Goal: Leave review/rating: Leave review/rating

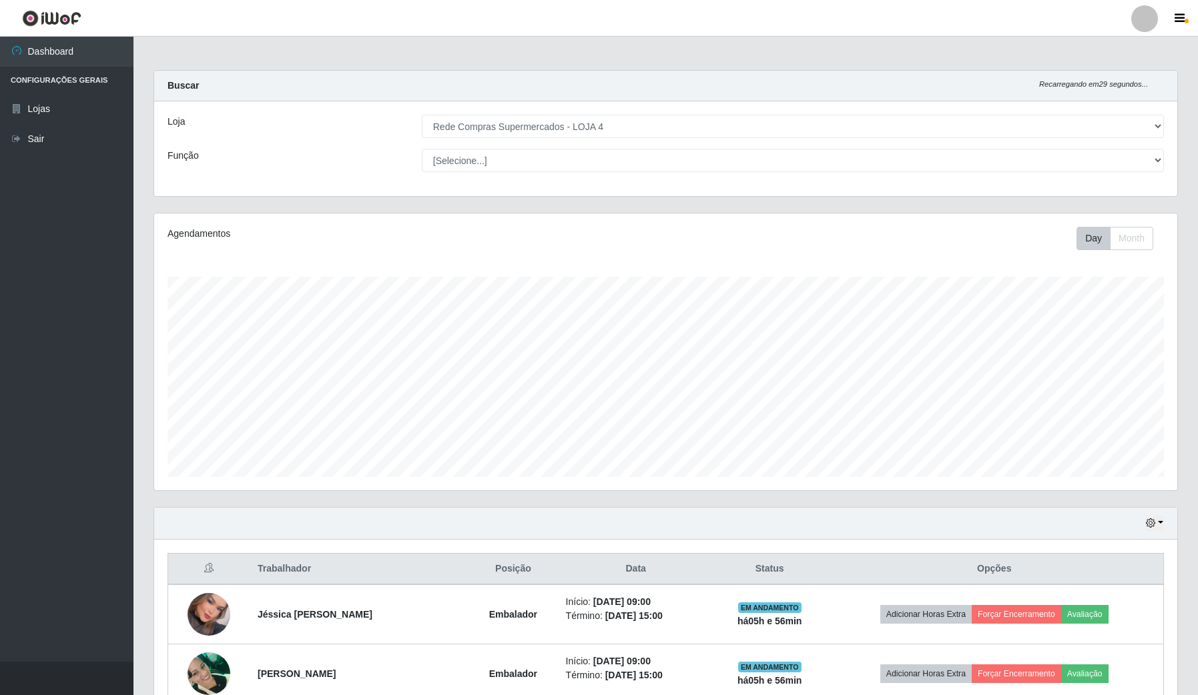
select select "159"
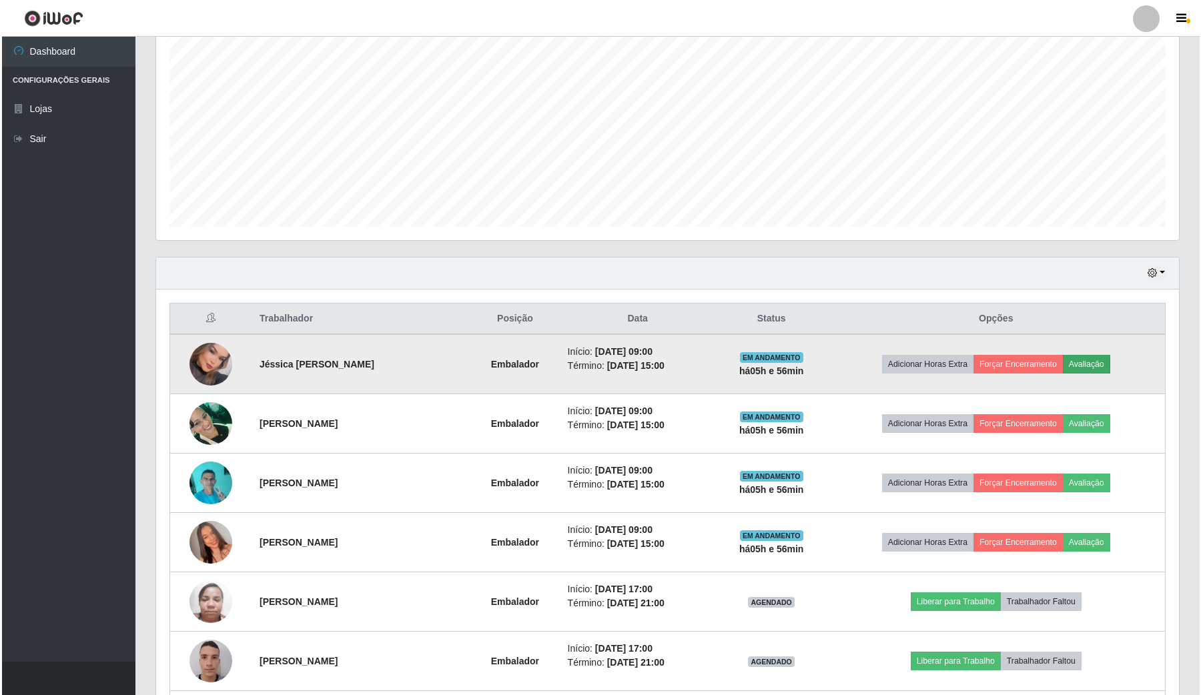
scroll to position [278, 1022]
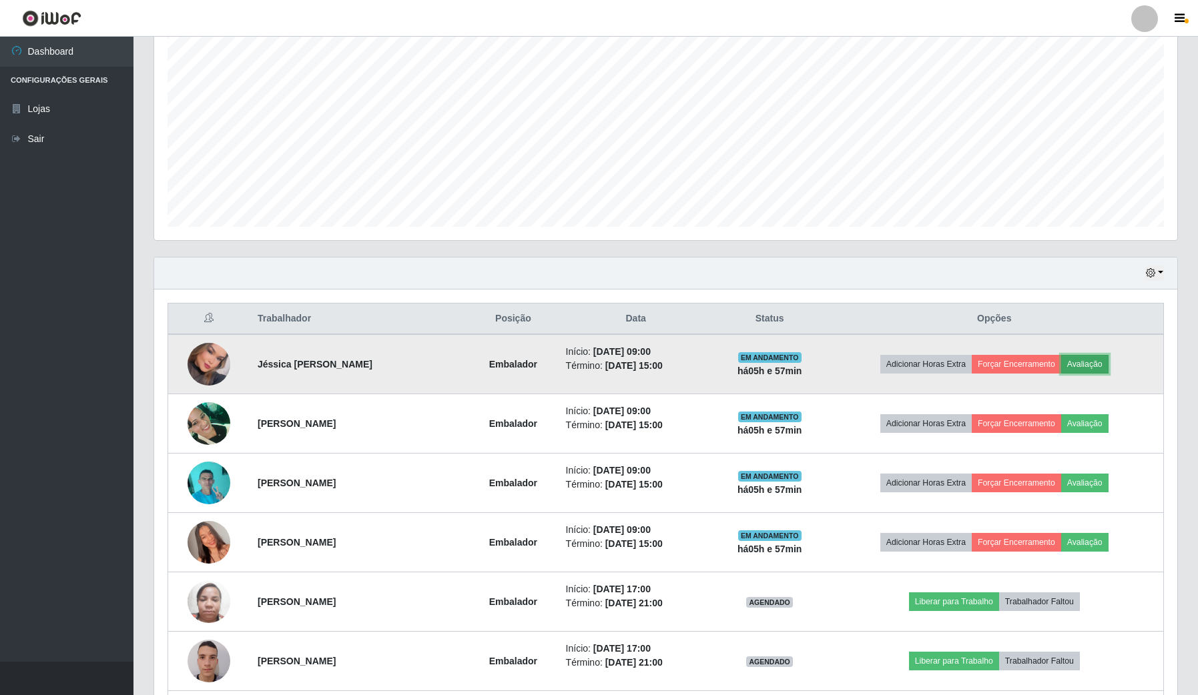
click at [1096, 362] on button "Avaliação" at bounding box center [1084, 364] width 47 height 19
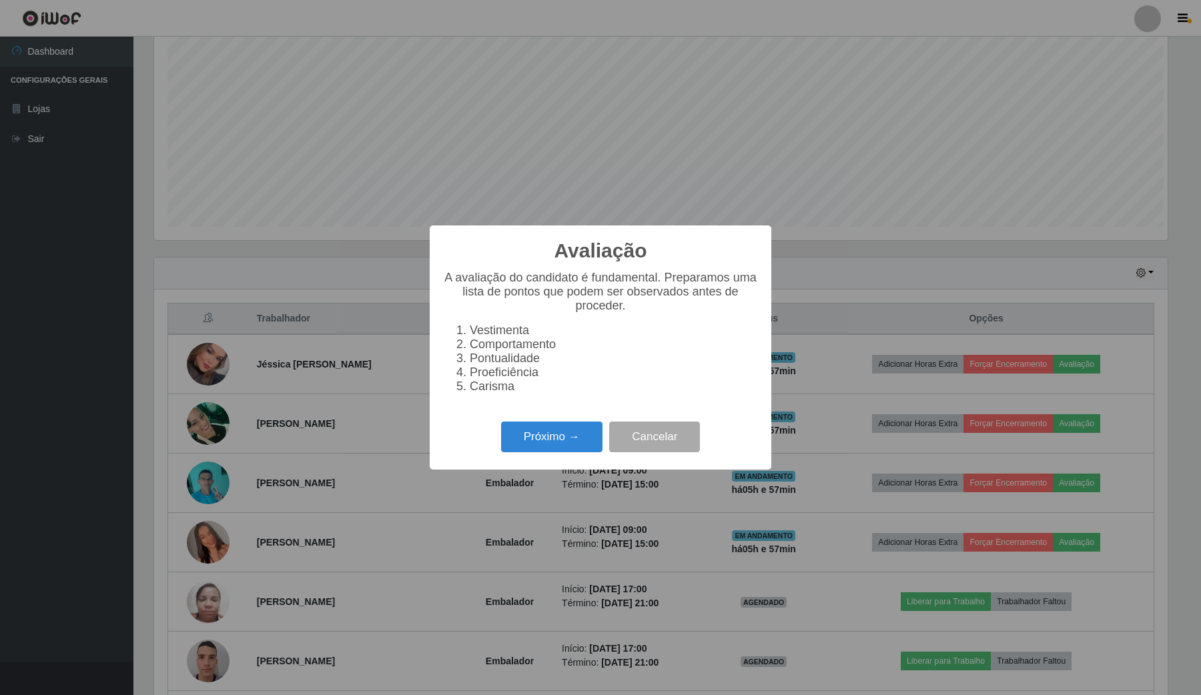
scroll to position [278, 1013]
click at [539, 434] on button "Próximo →" at bounding box center [551, 437] width 101 height 31
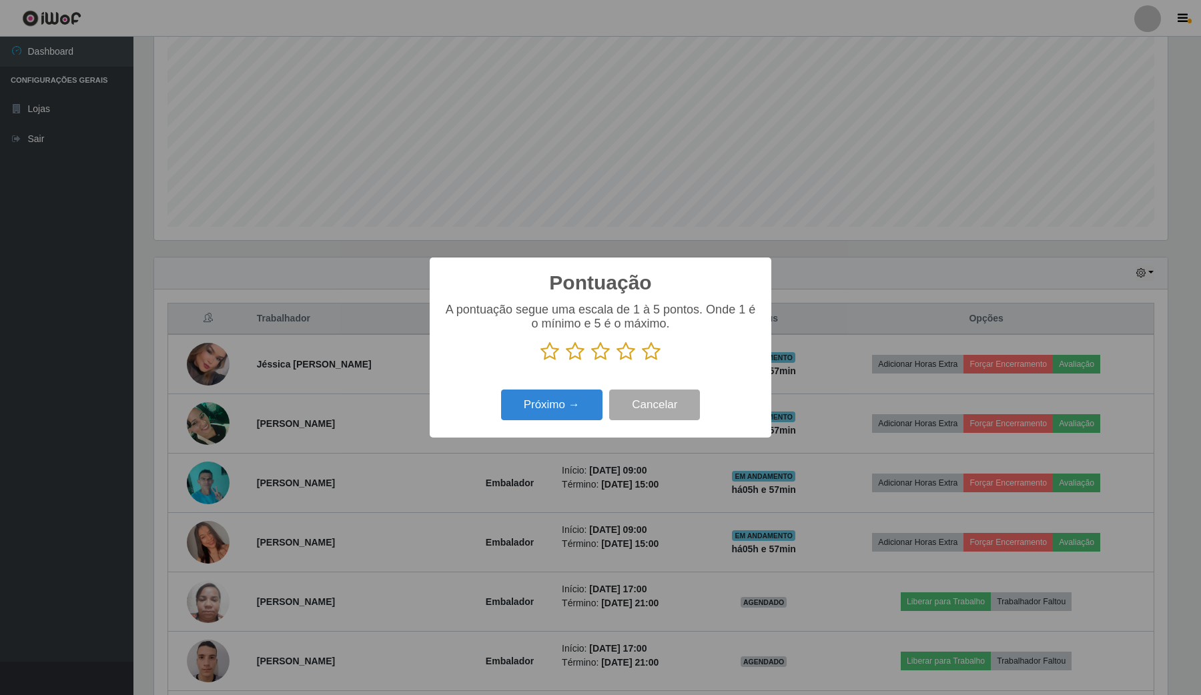
scroll to position [666947, 666210]
click at [646, 355] on icon at bounding box center [651, 352] width 19 height 20
click at [642, 362] on input "radio" at bounding box center [642, 362] width 0 height 0
click at [584, 401] on button "Próximo →" at bounding box center [551, 405] width 101 height 31
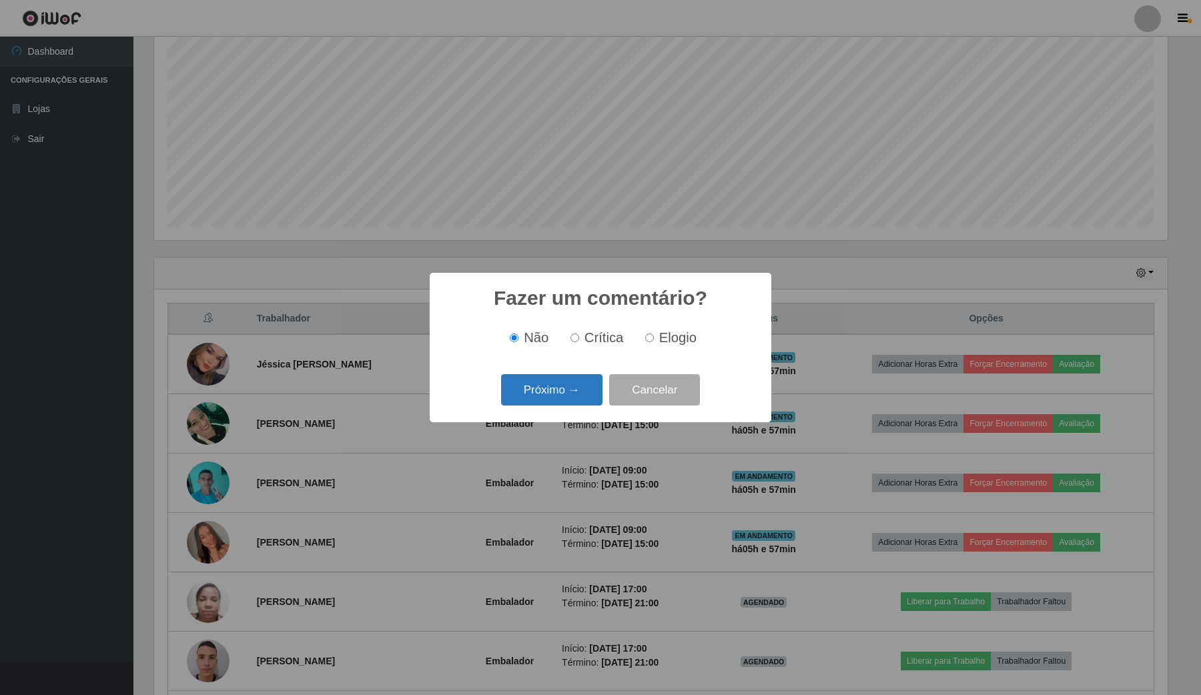
click at [582, 401] on button "Próximo →" at bounding box center [551, 389] width 101 height 31
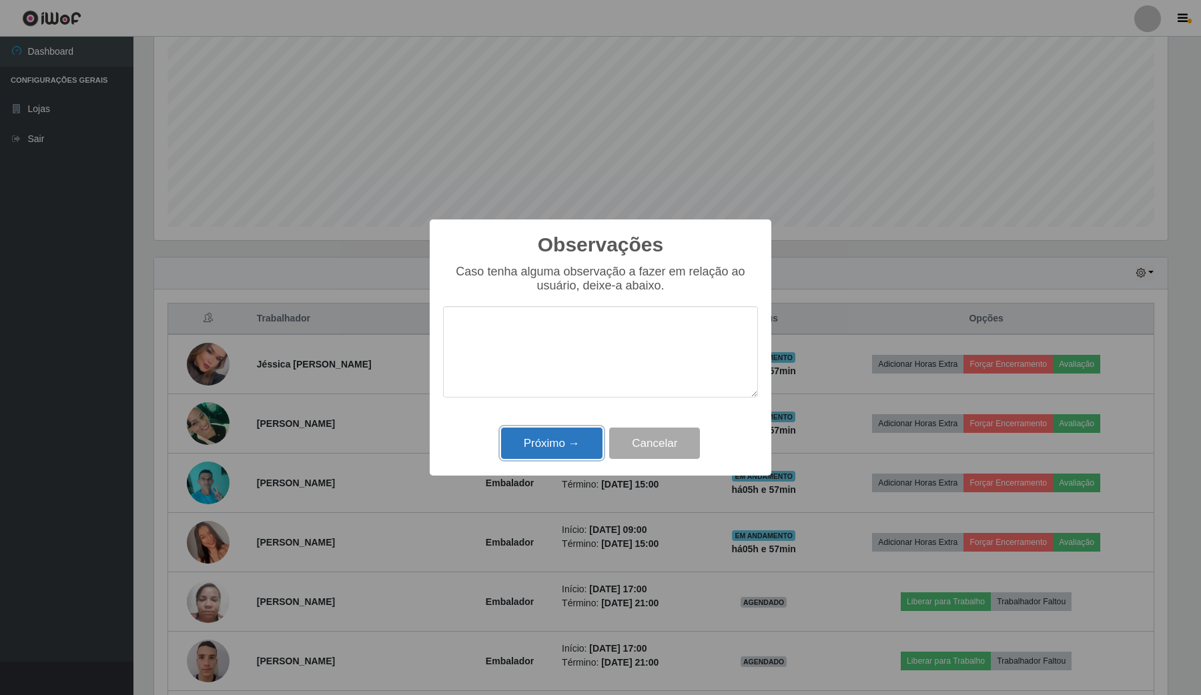
click at [565, 449] on button "Próximo →" at bounding box center [551, 443] width 101 height 31
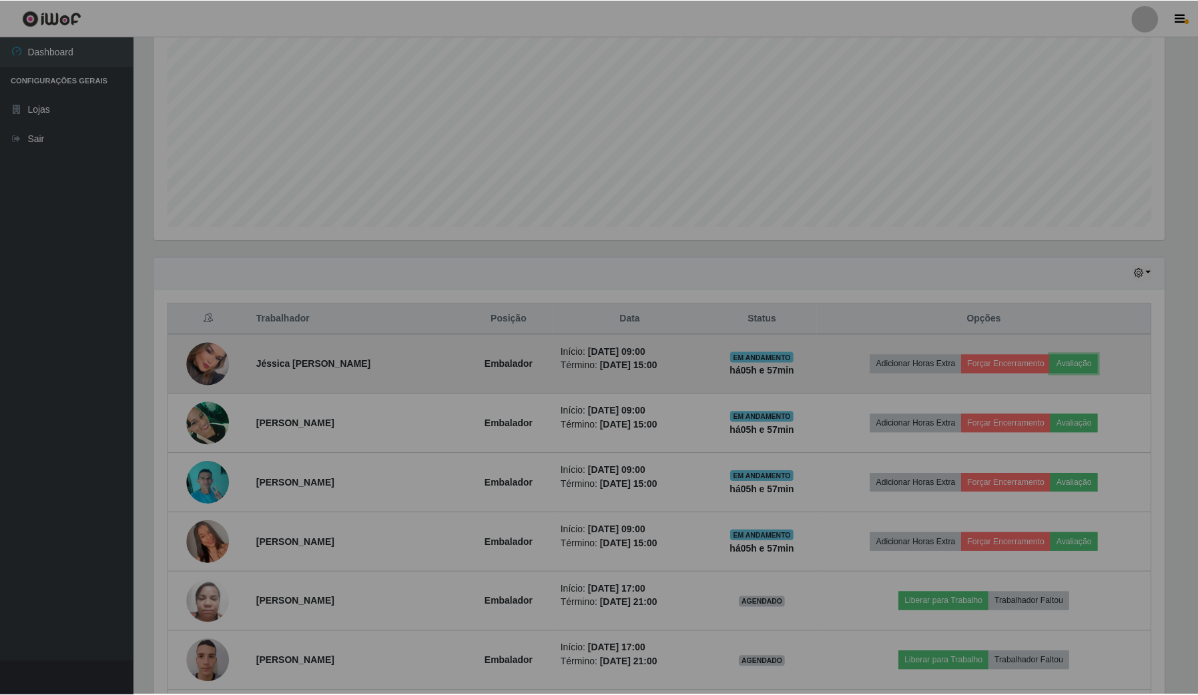
scroll to position [278, 1022]
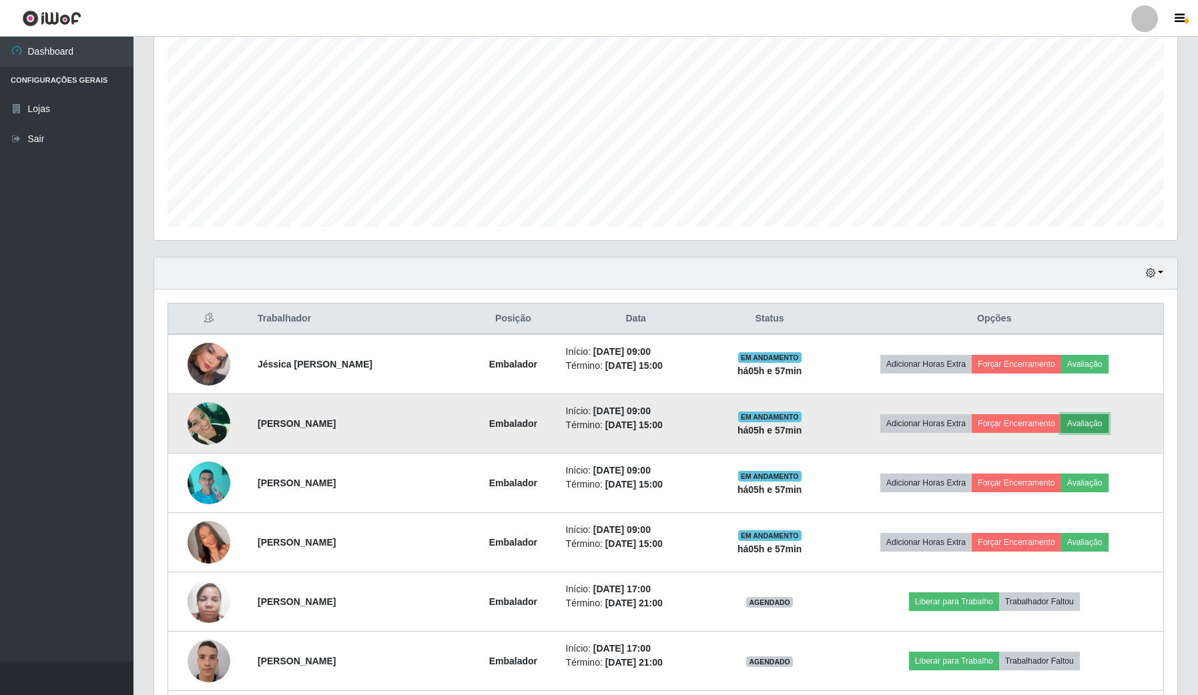
click at [1108, 422] on button "Avaliação" at bounding box center [1084, 423] width 47 height 19
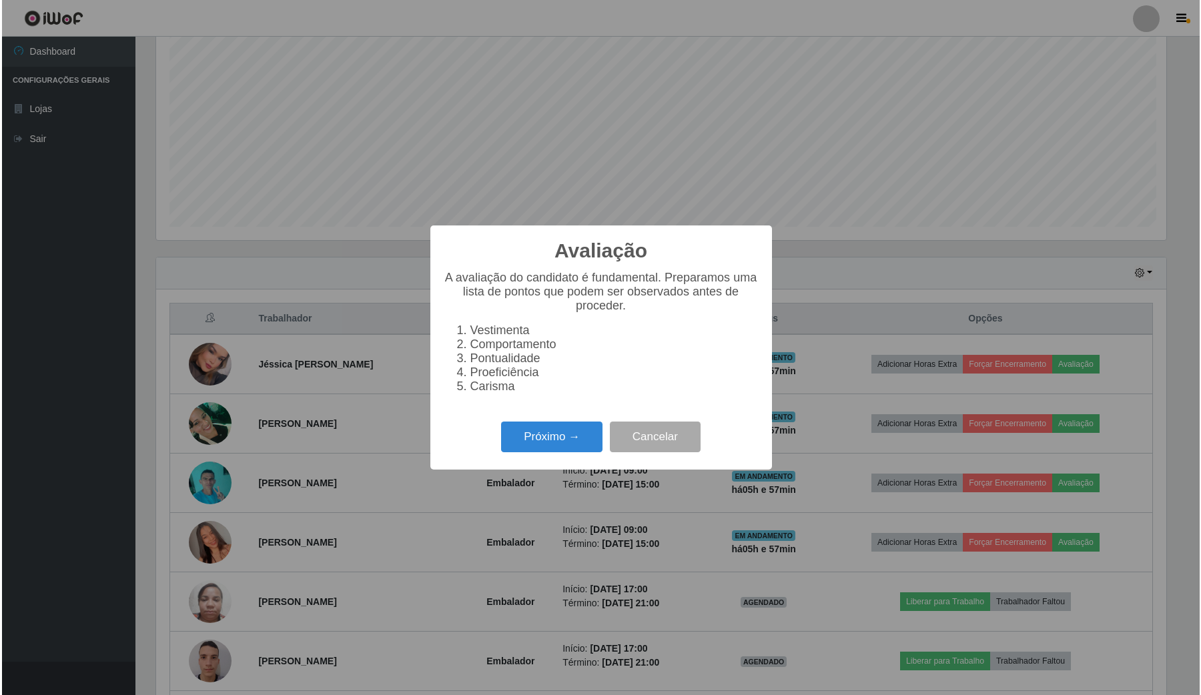
scroll to position [278, 1013]
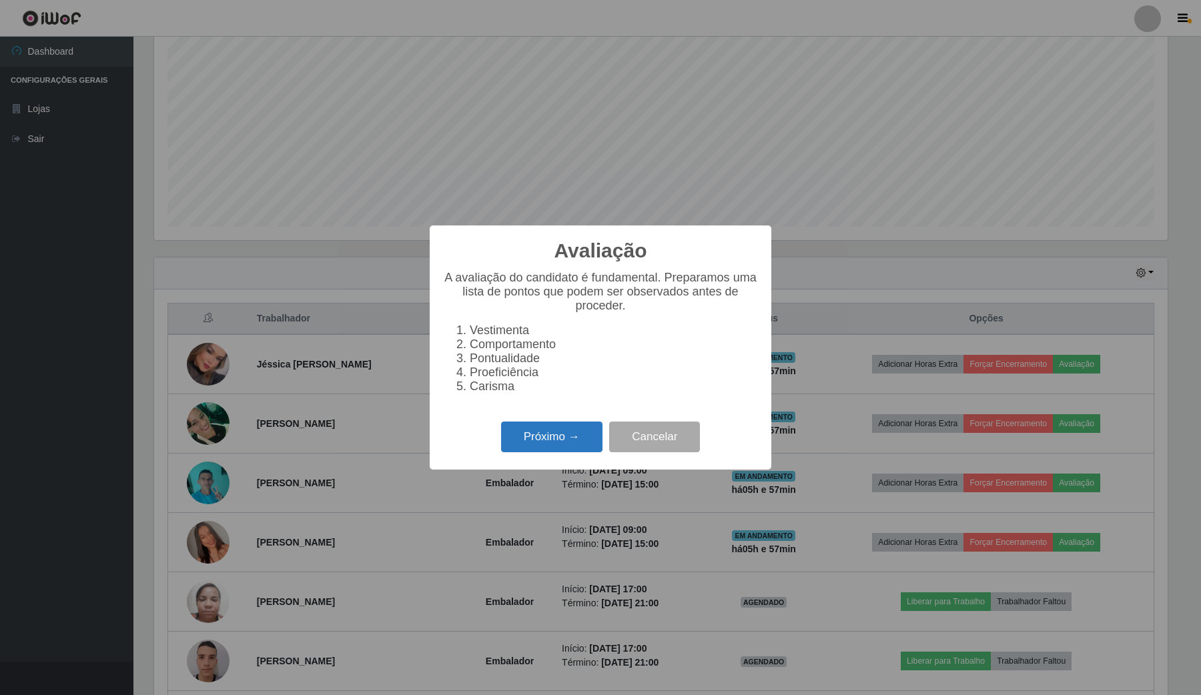
click at [544, 451] on button "Próximo →" at bounding box center [551, 437] width 101 height 31
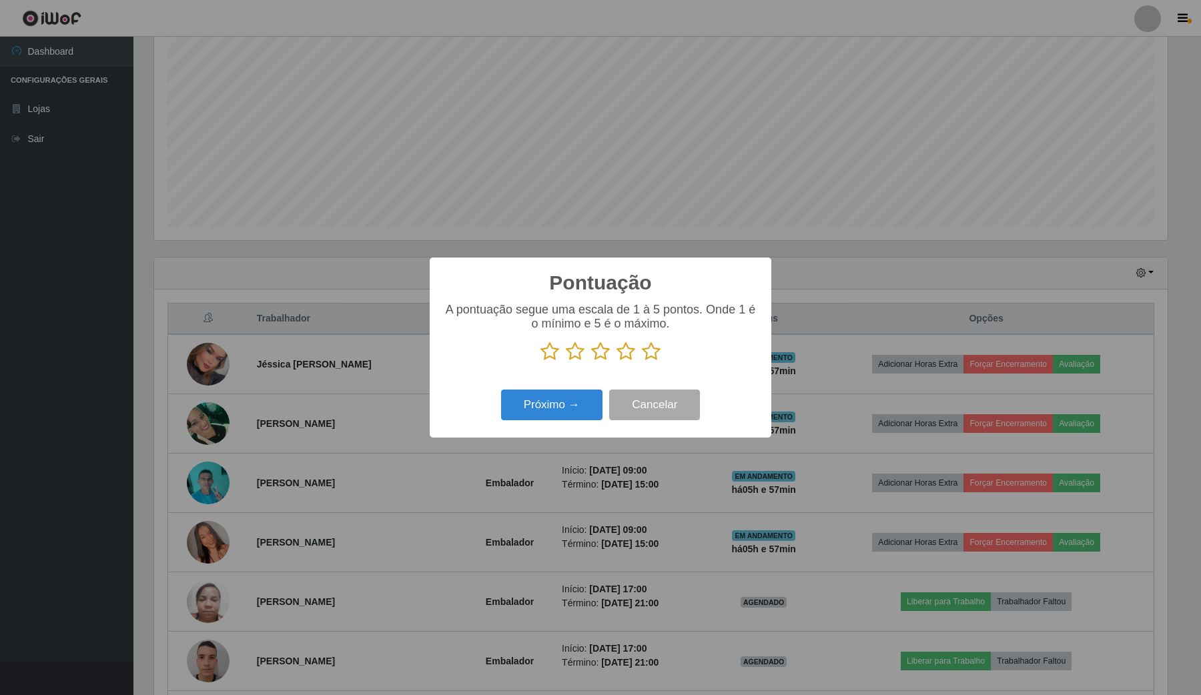
scroll to position [666947, 666210]
click at [643, 354] on icon at bounding box center [651, 352] width 19 height 20
click at [642, 362] on input "radio" at bounding box center [642, 362] width 0 height 0
click at [559, 397] on button "Próximo →" at bounding box center [551, 405] width 101 height 31
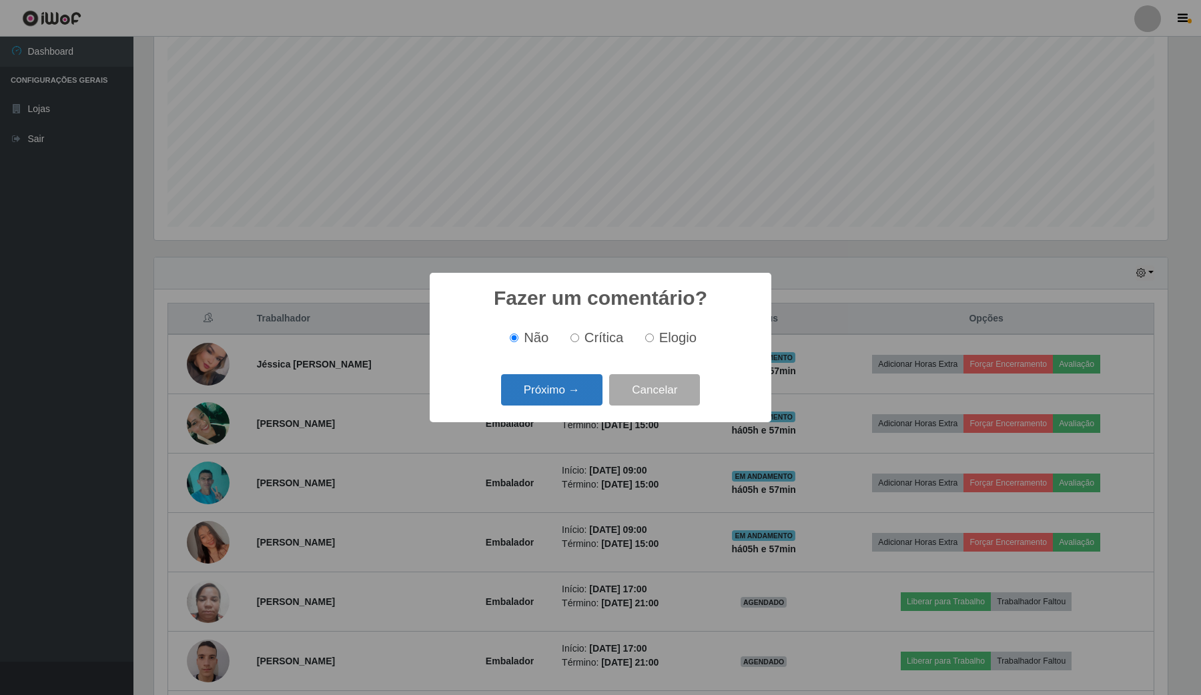
click at [555, 381] on button "Próximo →" at bounding box center [551, 389] width 101 height 31
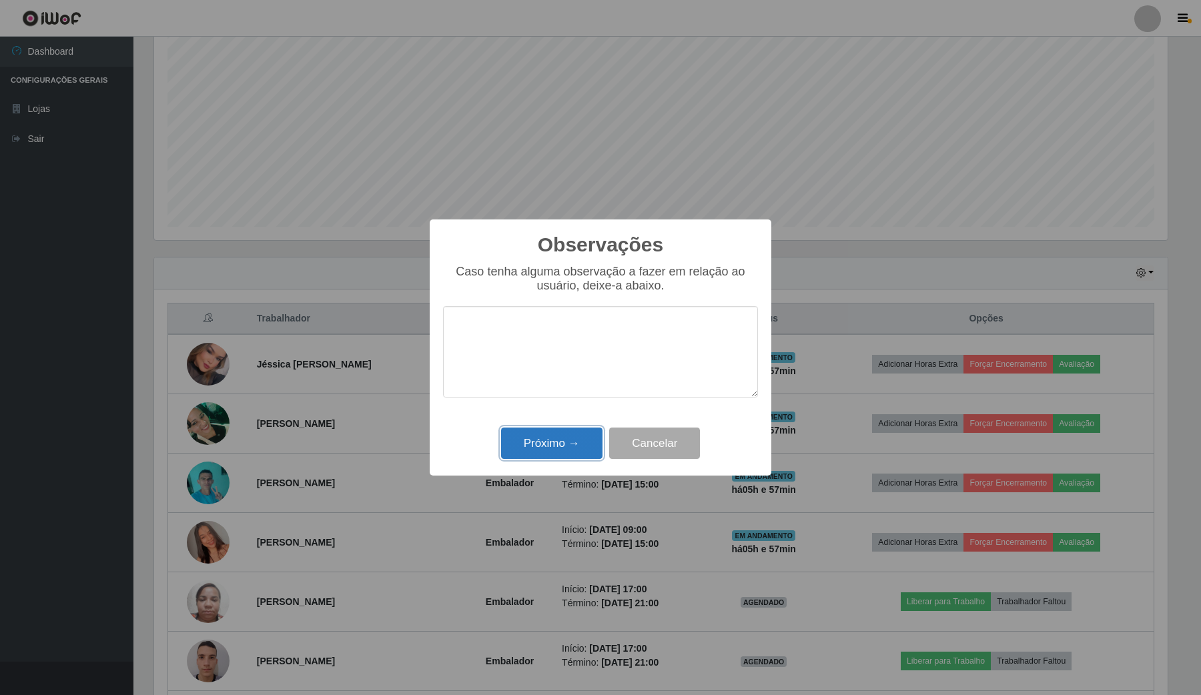
click at [545, 435] on button "Próximo →" at bounding box center [551, 443] width 101 height 31
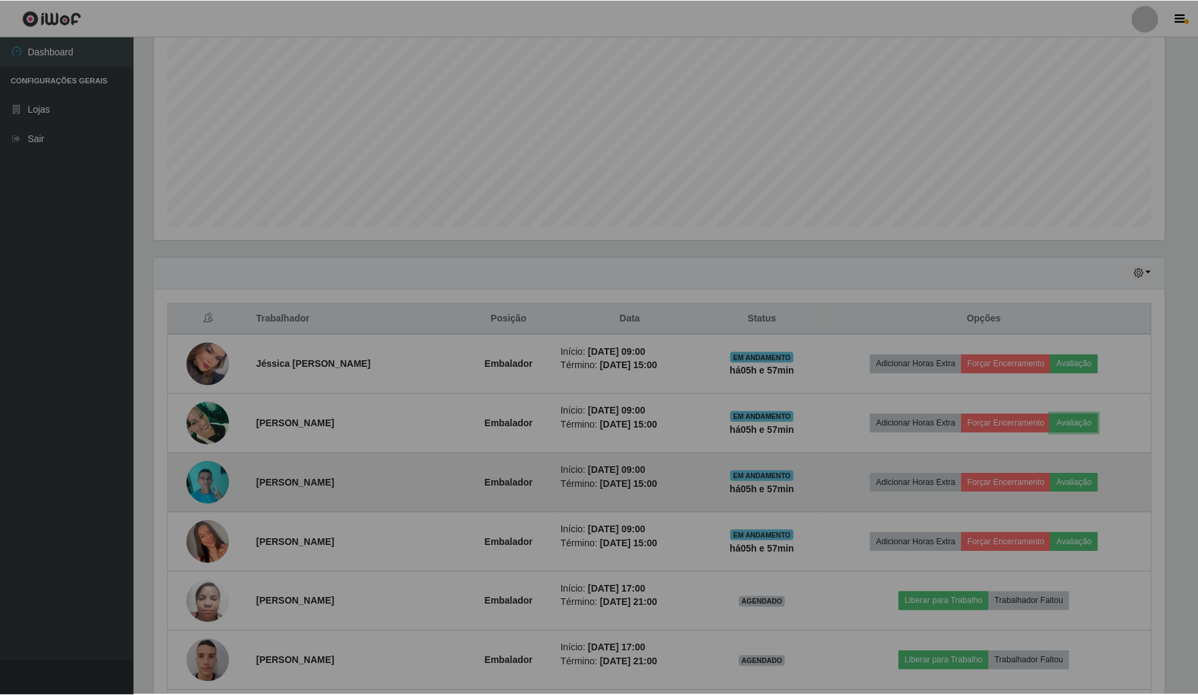
scroll to position [278, 1022]
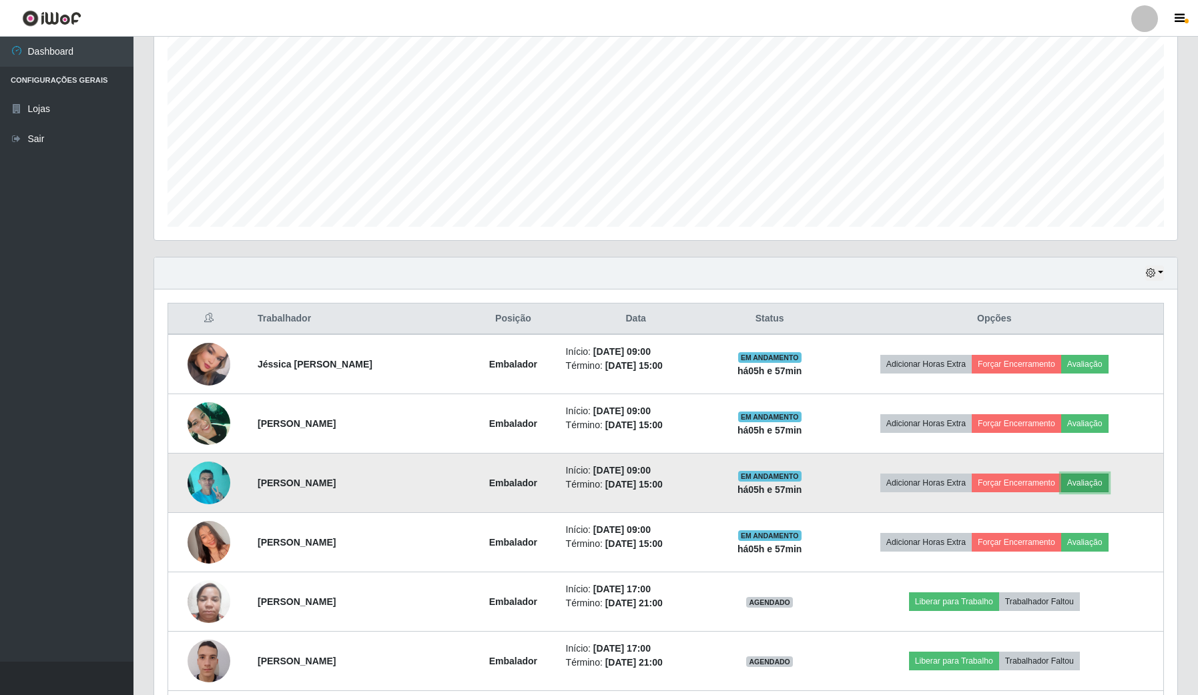
click at [1093, 479] on button "Avaliação" at bounding box center [1084, 483] width 47 height 19
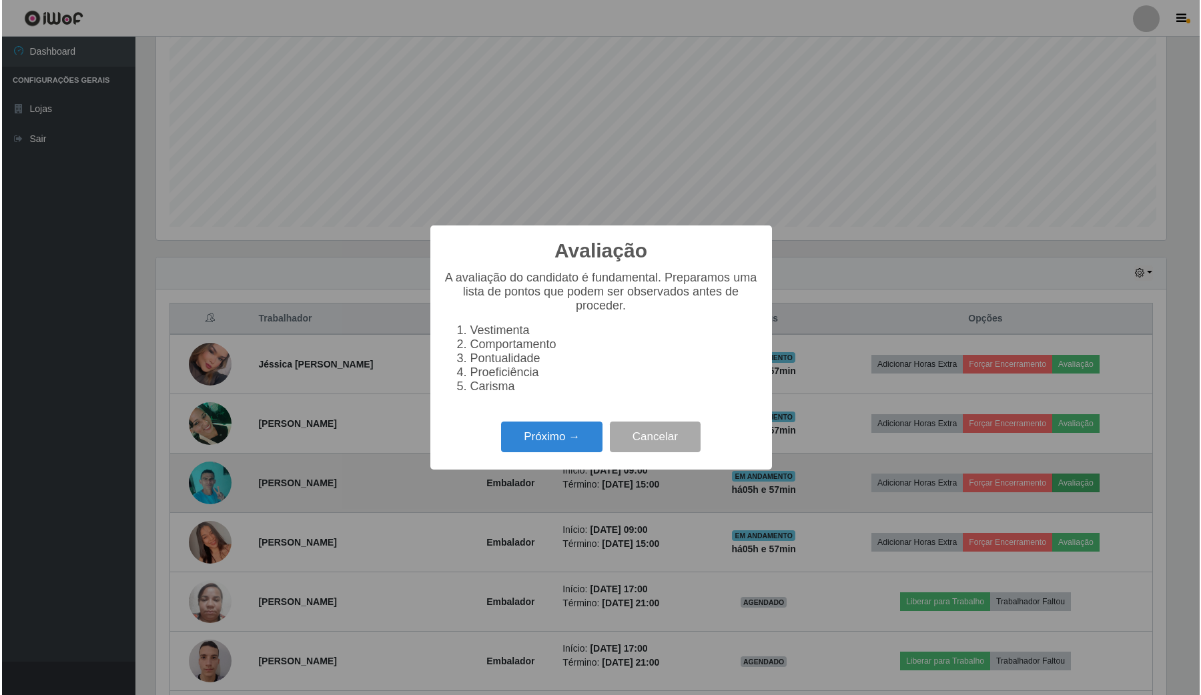
scroll to position [278, 1013]
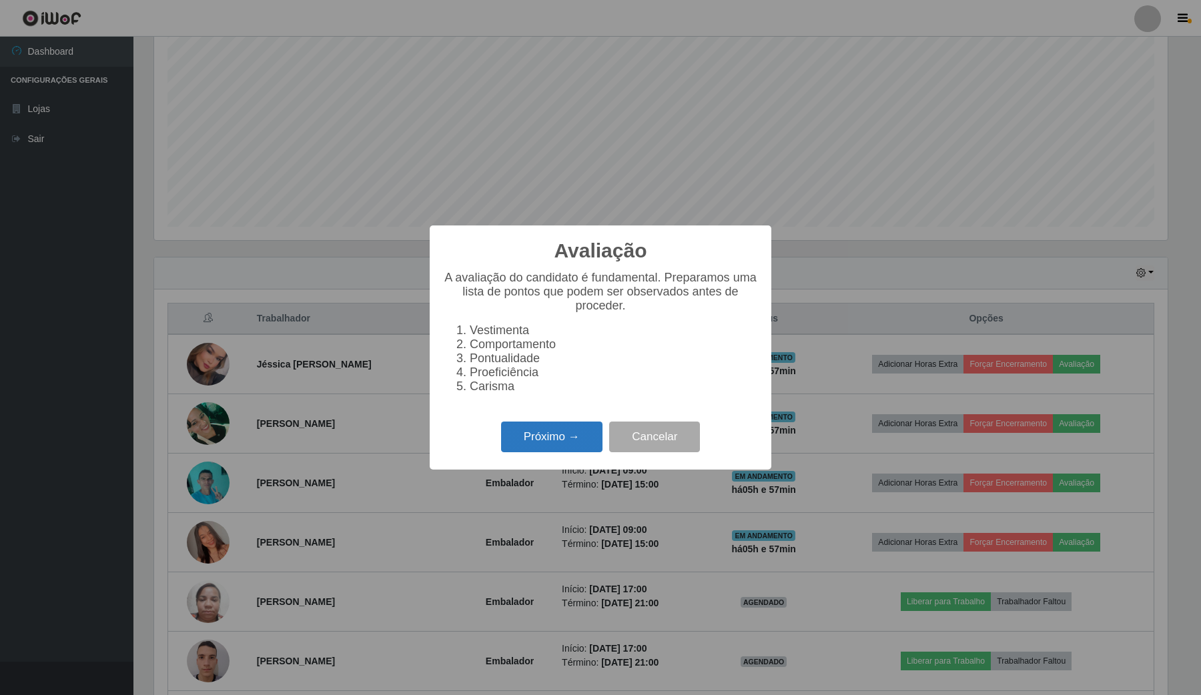
click at [569, 450] on button "Próximo →" at bounding box center [551, 437] width 101 height 31
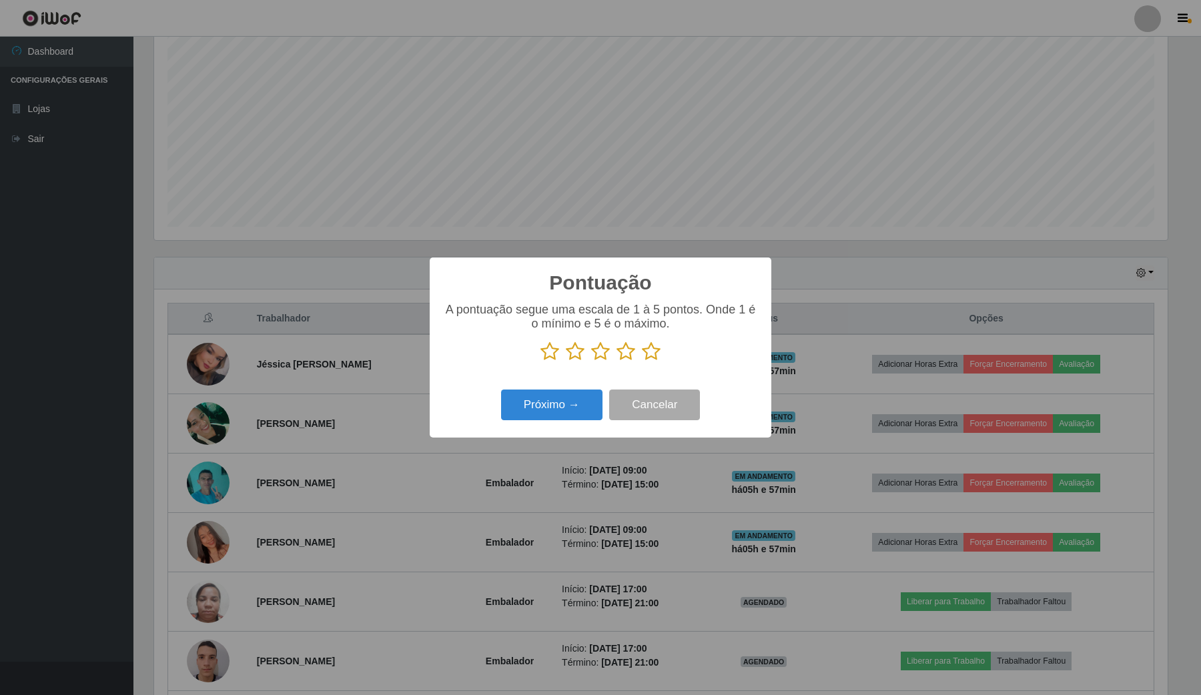
click at [652, 365] on div "A pontuação segue uma escala de 1 à 5 pontos. Onde 1 é o mínimo e 5 é o máximo." at bounding box center [600, 337] width 315 height 69
click at [645, 358] on icon at bounding box center [651, 352] width 19 height 20
click at [642, 362] on input "radio" at bounding box center [642, 362] width 0 height 0
click at [586, 397] on button "Próximo →" at bounding box center [551, 405] width 101 height 31
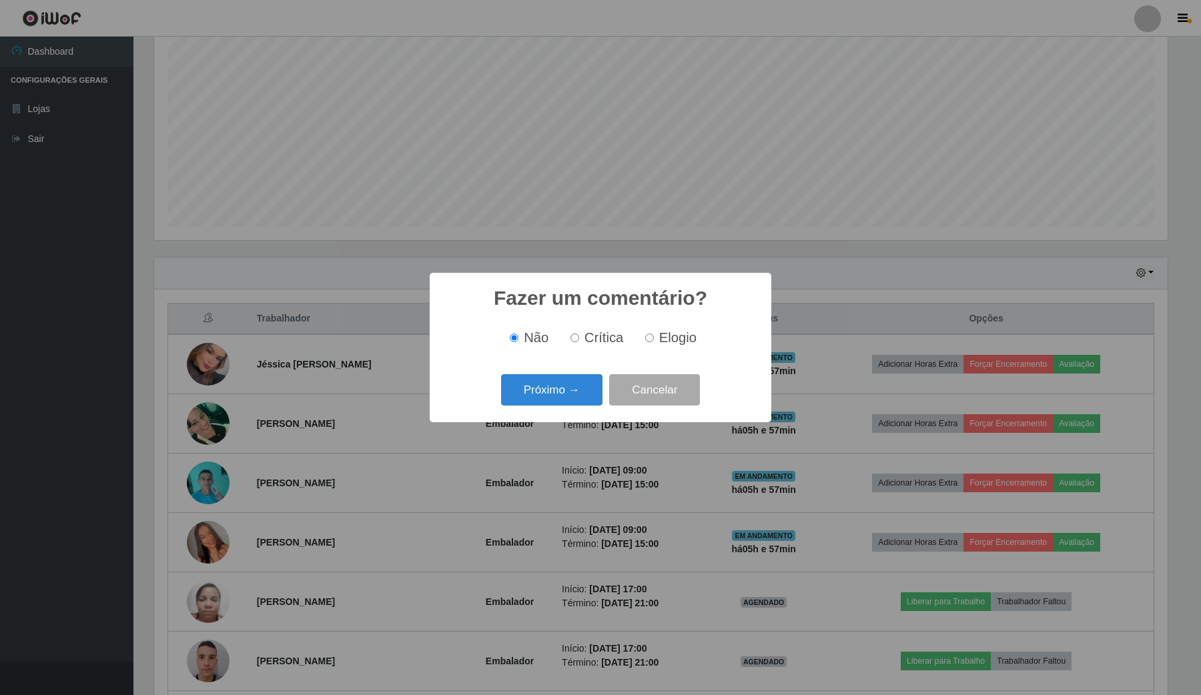
click at [586, 397] on button "Próximo →" at bounding box center [551, 389] width 101 height 31
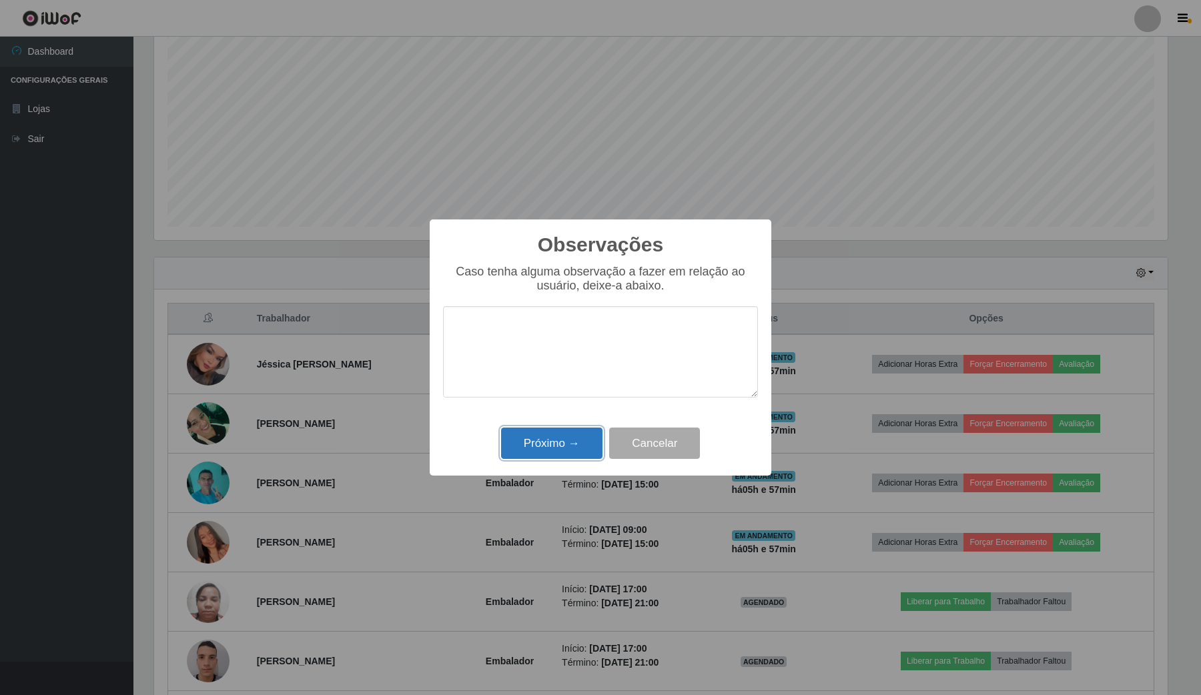
click at [562, 448] on button "Próximo →" at bounding box center [551, 443] width 101 height 31
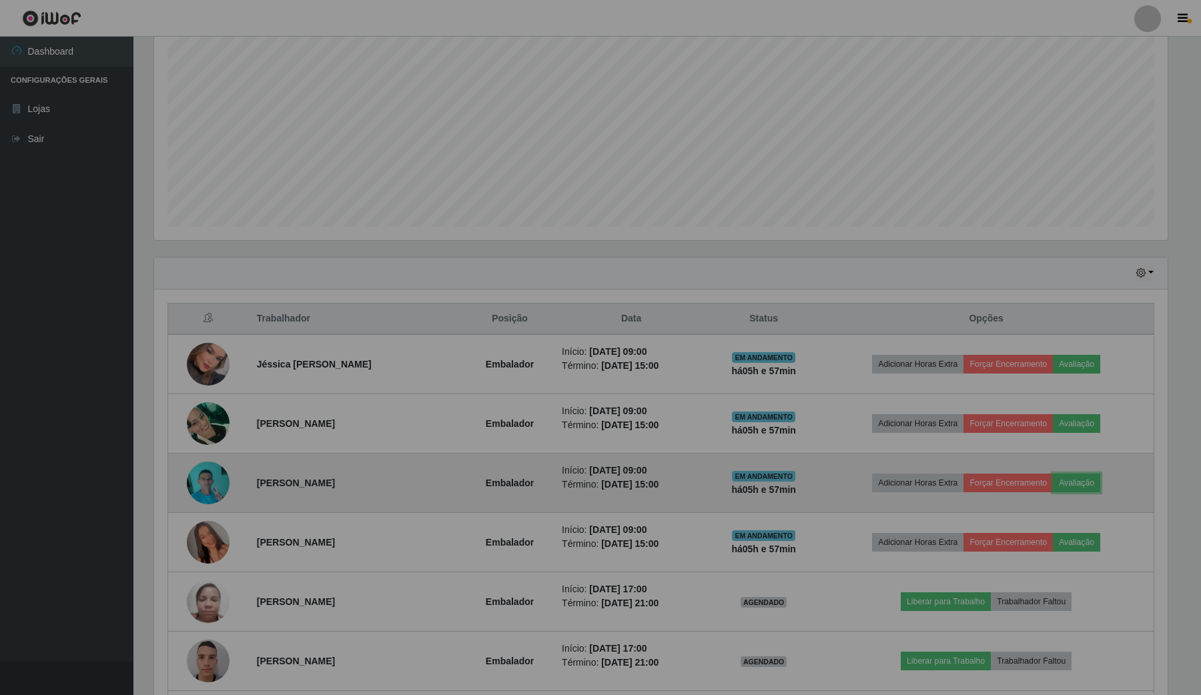
scroll to position [278, 1022]
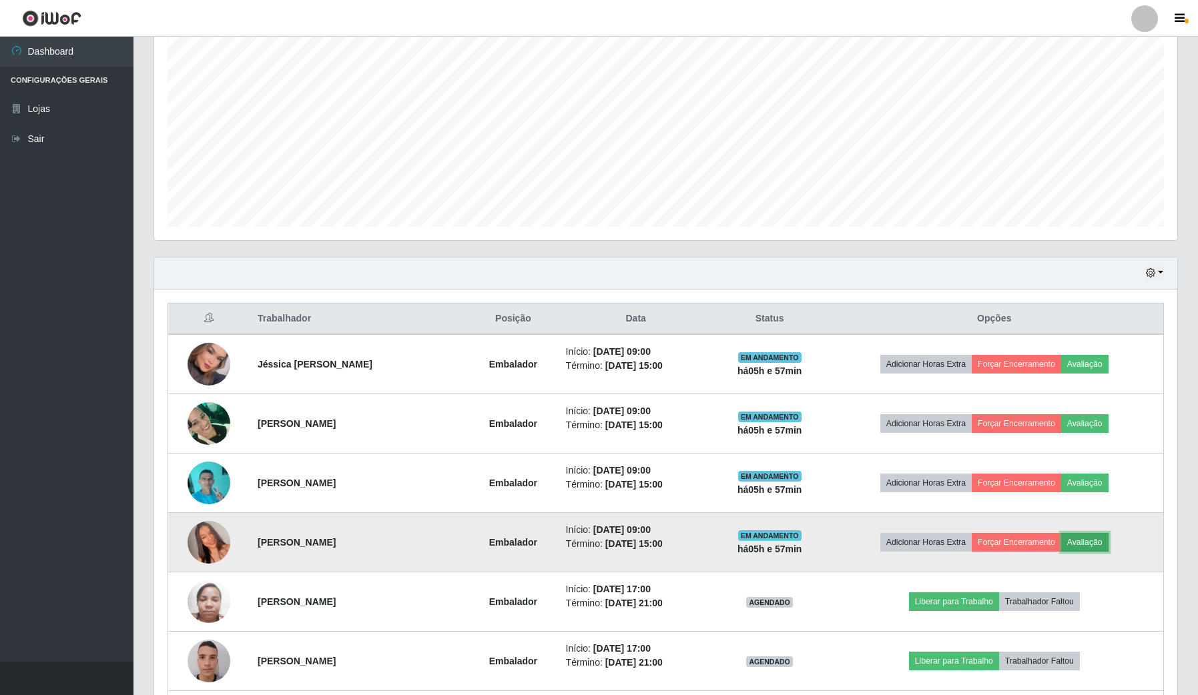
click at [1108, 536] on button "Avaliação" at bounding box center [1084, 542] width 47 height 19
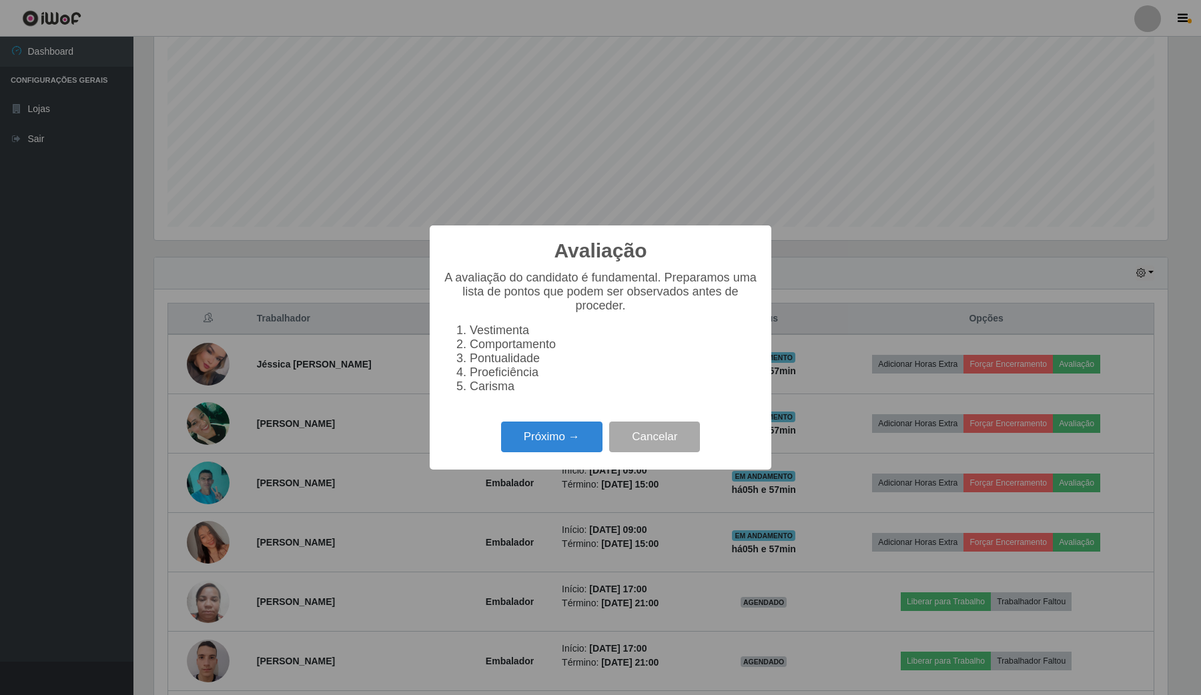
scroll to position [278, 1013]
click at [558, 453] on button "Próximo →" at bounding box center [551, 437] width 101 height 31
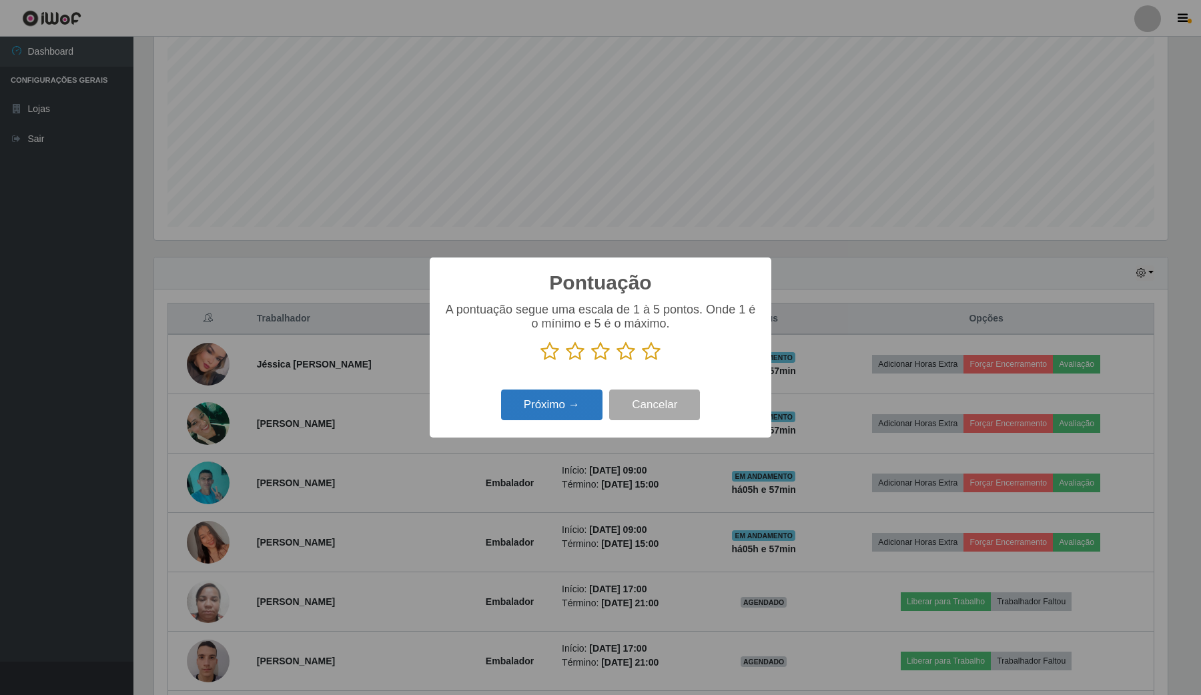
scroll to position [666947, 666210]
click at [654, 354] on icon at bounding box center [651, 352] width 19 height 20
click at [642, 362] on input "radio" at bounding box center [642, 362] width 0 height 0
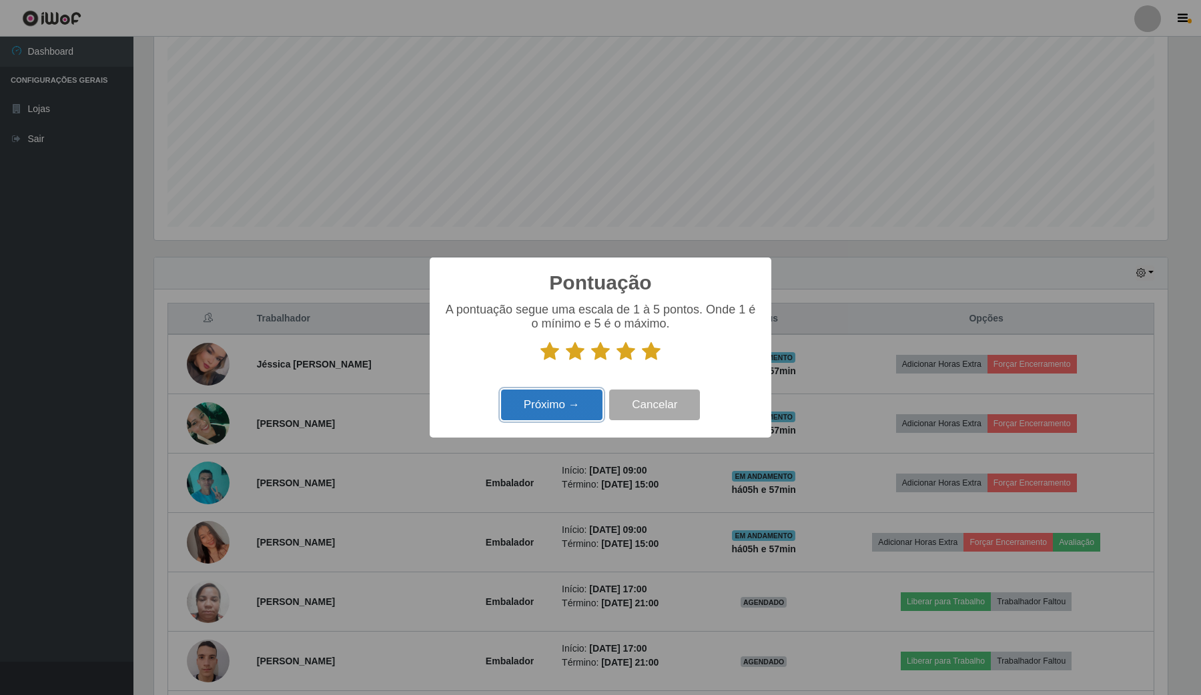
click at [551, 401] on button "Próximo →" at bounding box center [551, 405] width 101 height 31
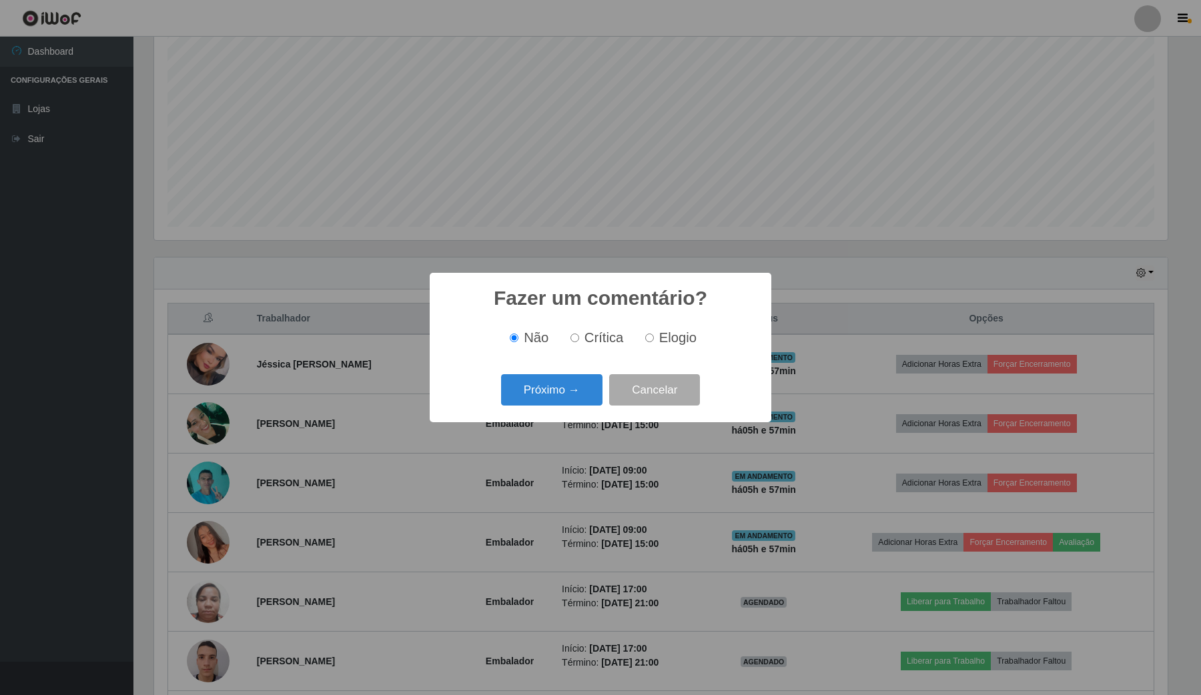
click at [555, 399] on button "Próximo →" at bounding box center [551, 389] width 101 height 31
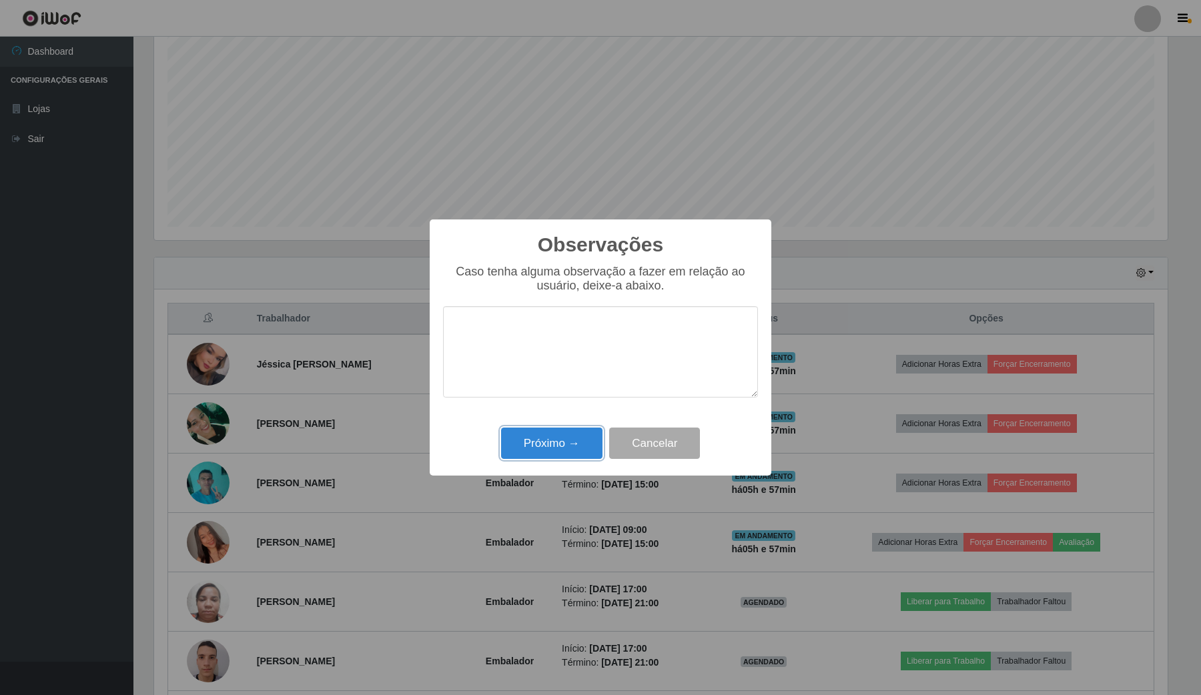
drag, startPoint x: 550, startPoint y: 447, endPoint x: 889, endPoint y: 487, distance: 340.6
click at [554, 447] on button "Próximo →" at bounding box center [551, 443] width 101 height 31
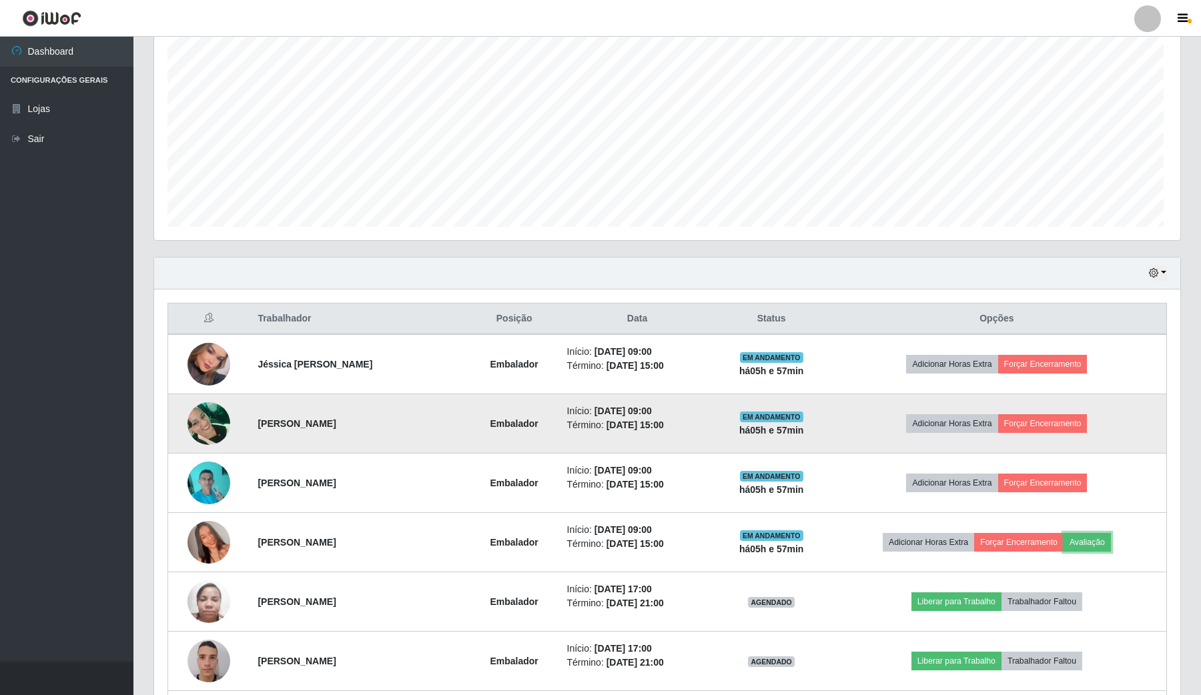
scroll to position [278, 1022]
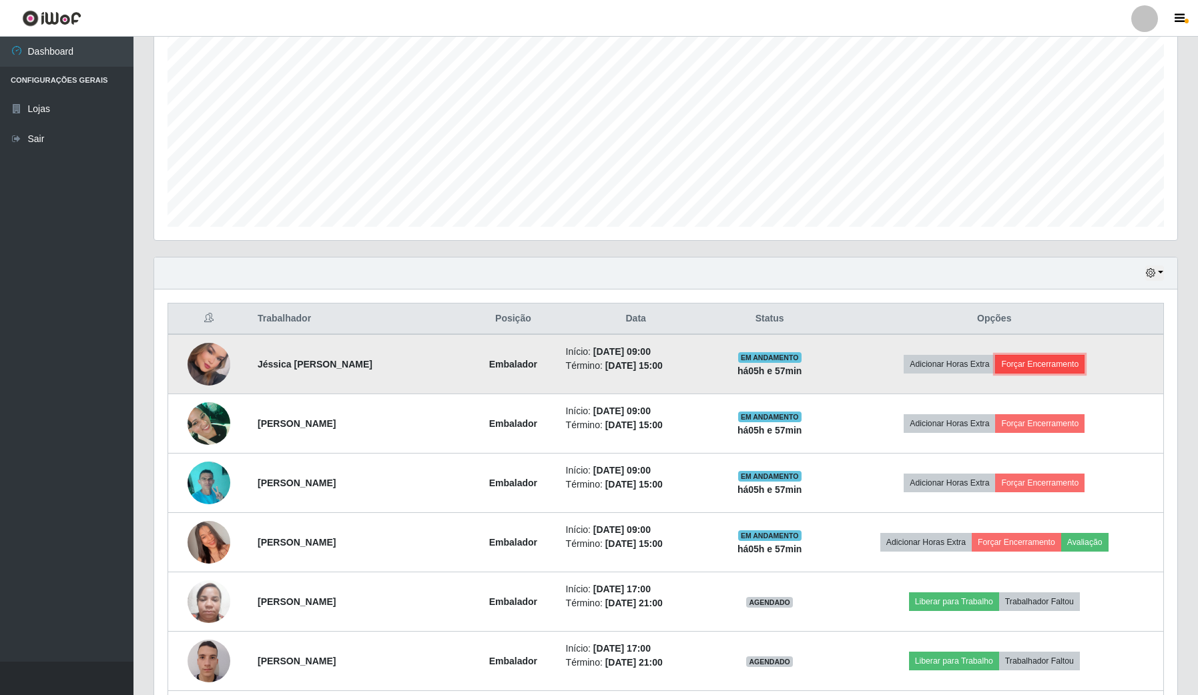
click at [1084, 372] on button "Forçar Encerramento" at bounding box center [1039, 364] width 89 height 19
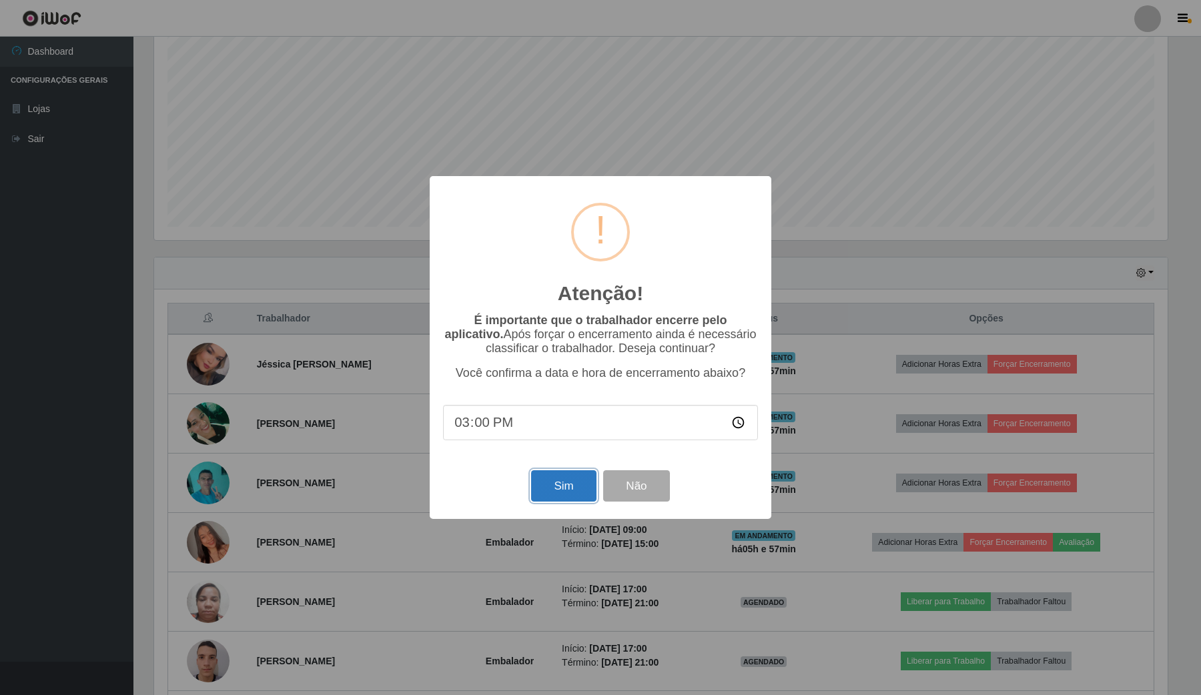
click at [555, 479] on button "Sim" at bounding box center [563, 485] width 65 height 31
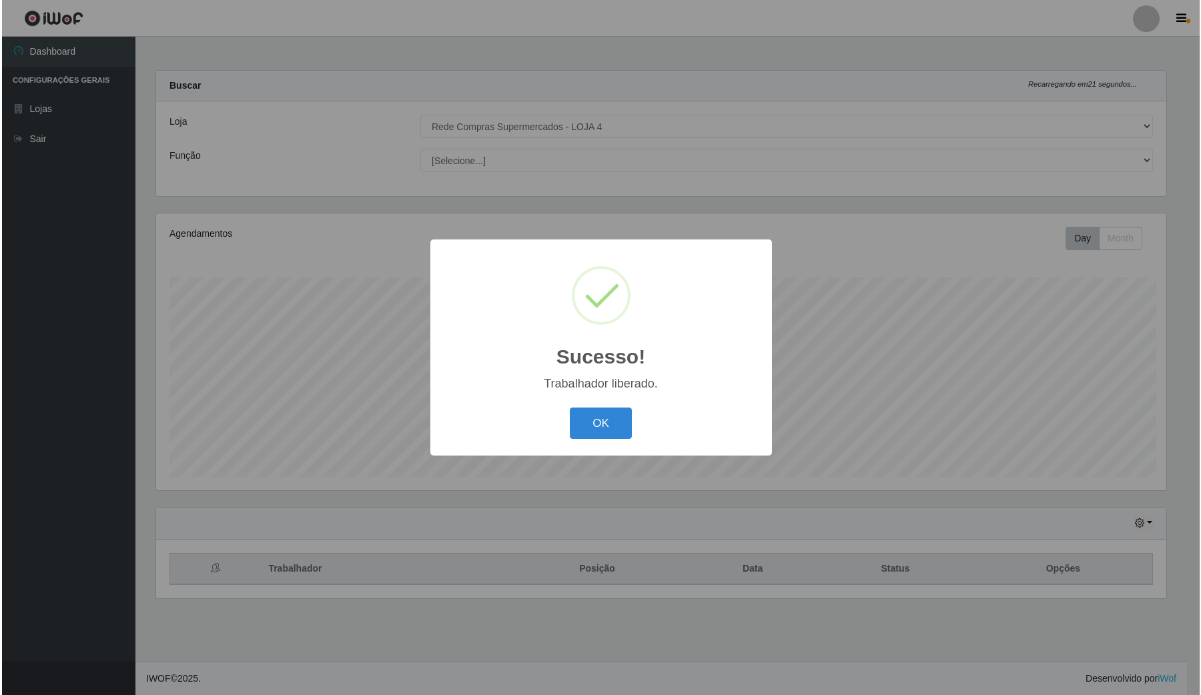
scroll to position [0, 0]
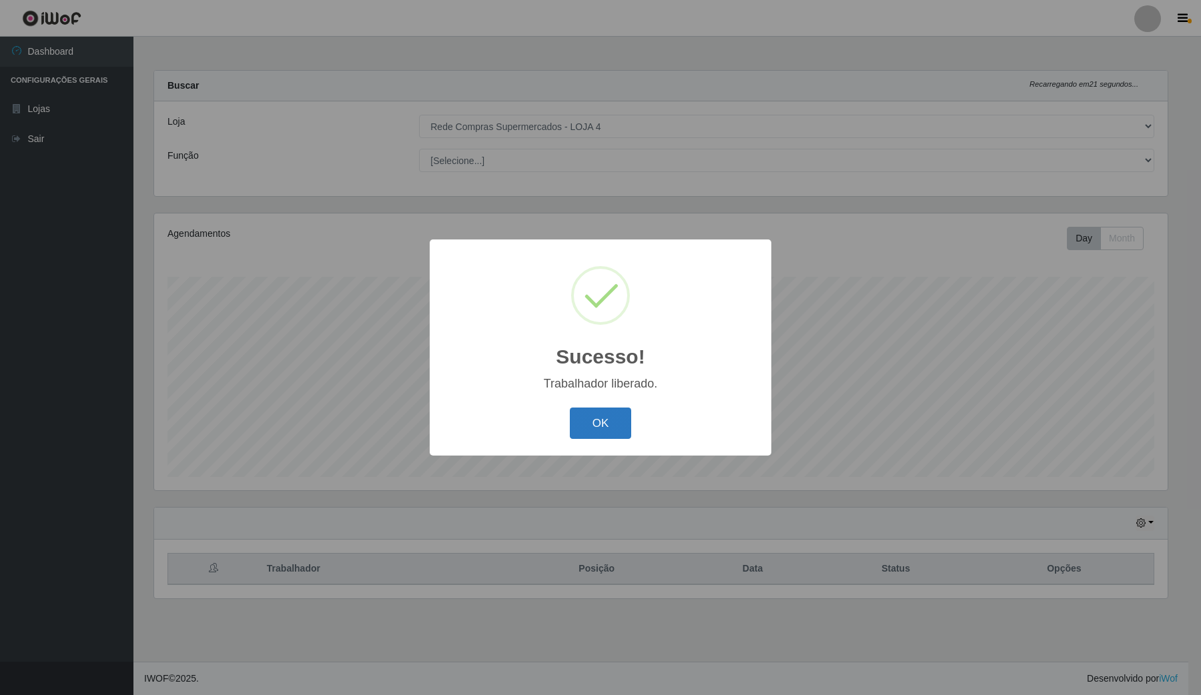
click at [594, 419] on button "OK" at bounding box center [601, 423] width 62 height 31
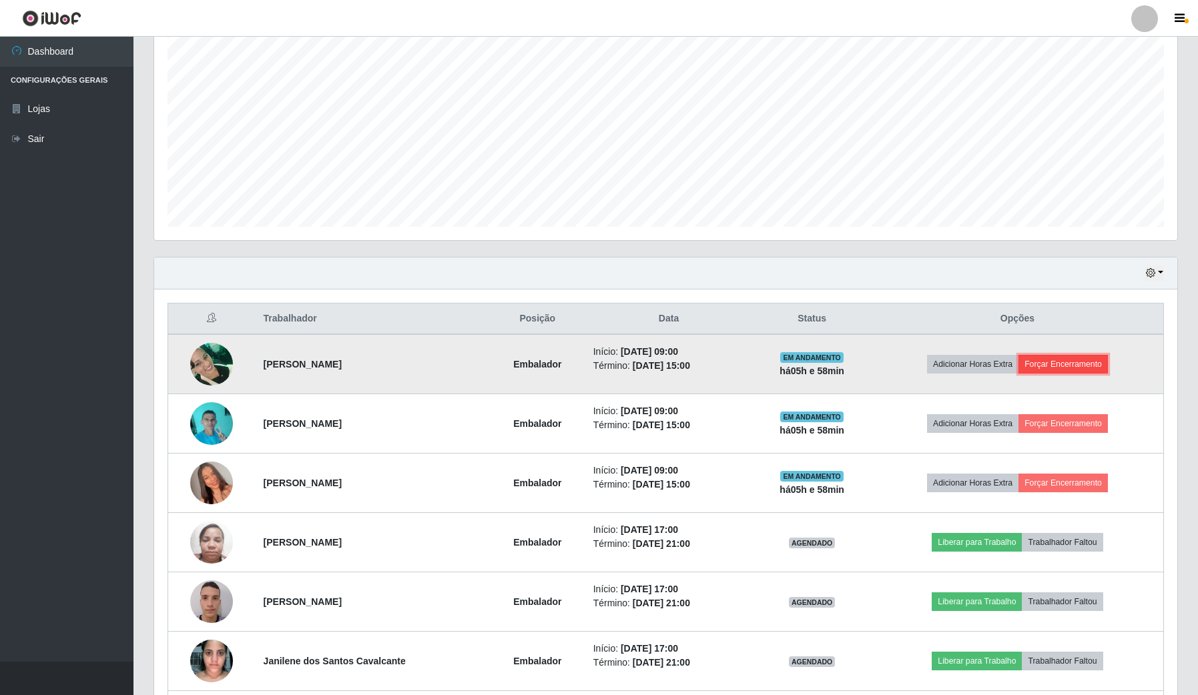
click at [1082, 371] on button "Forçar Encerramento" at bounding box center [1062, 364] width 89 height 19
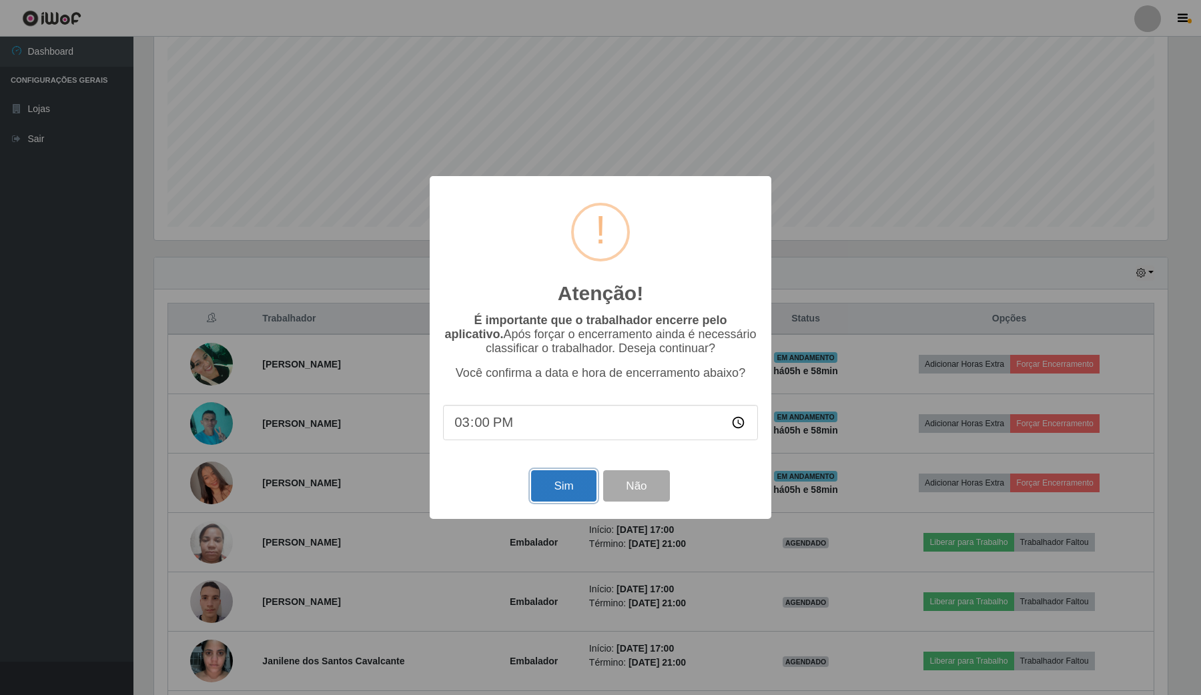
click at [552, 488] on button "Sim" at bounding box center [563, 485] width 65 height 31
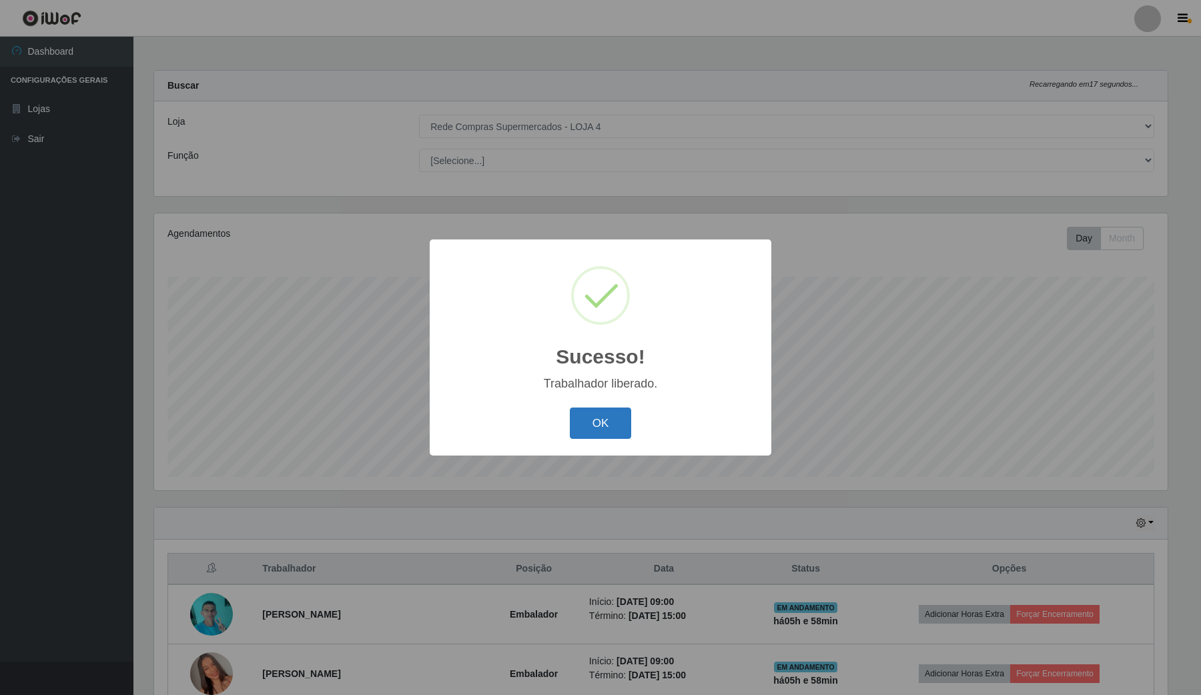
click at [611, 429] on button "OK" at bounding box center [601, 423] width 62 height 31
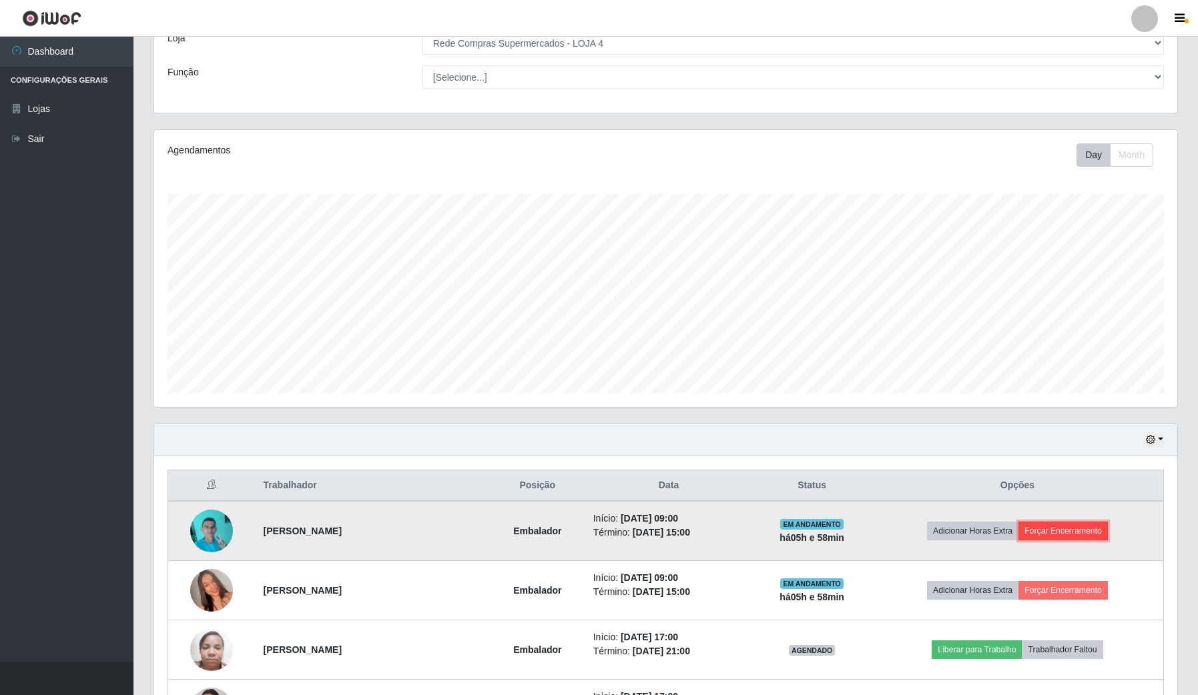
click at [1088, 540] on button "Forçar Encerramento" at bounding box center [1062, 531] width 89 height 19
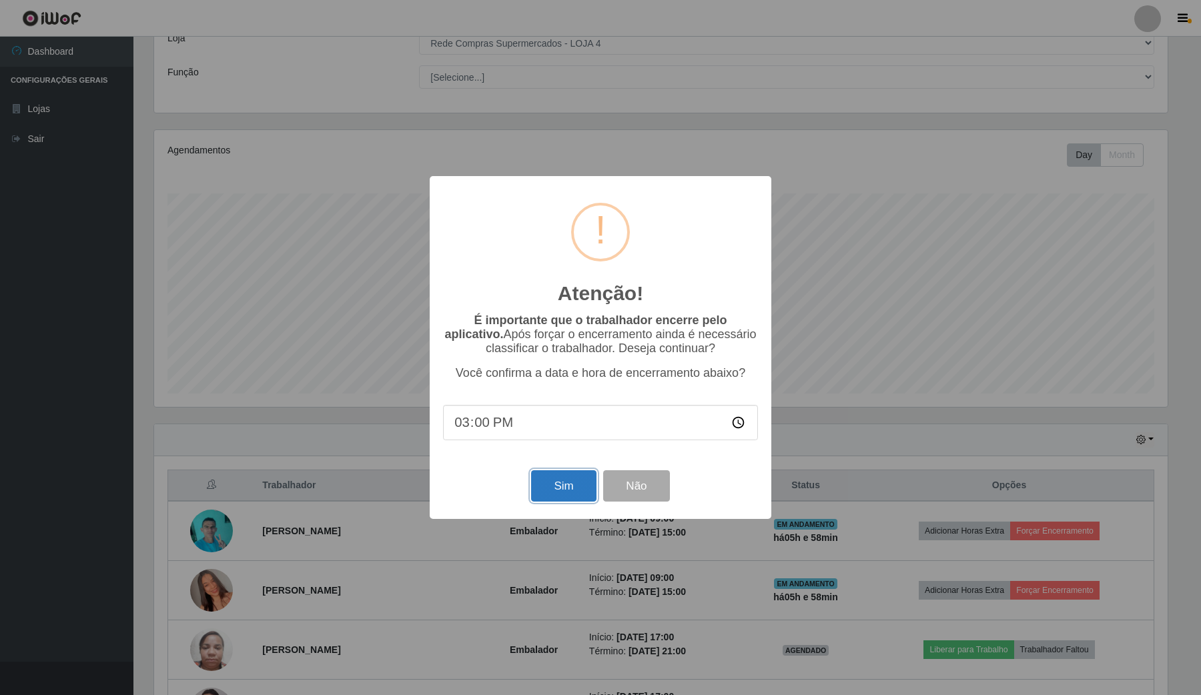
click at [560, 484] on button "Sim" at bounding box center [563, 485] width 65 height 31
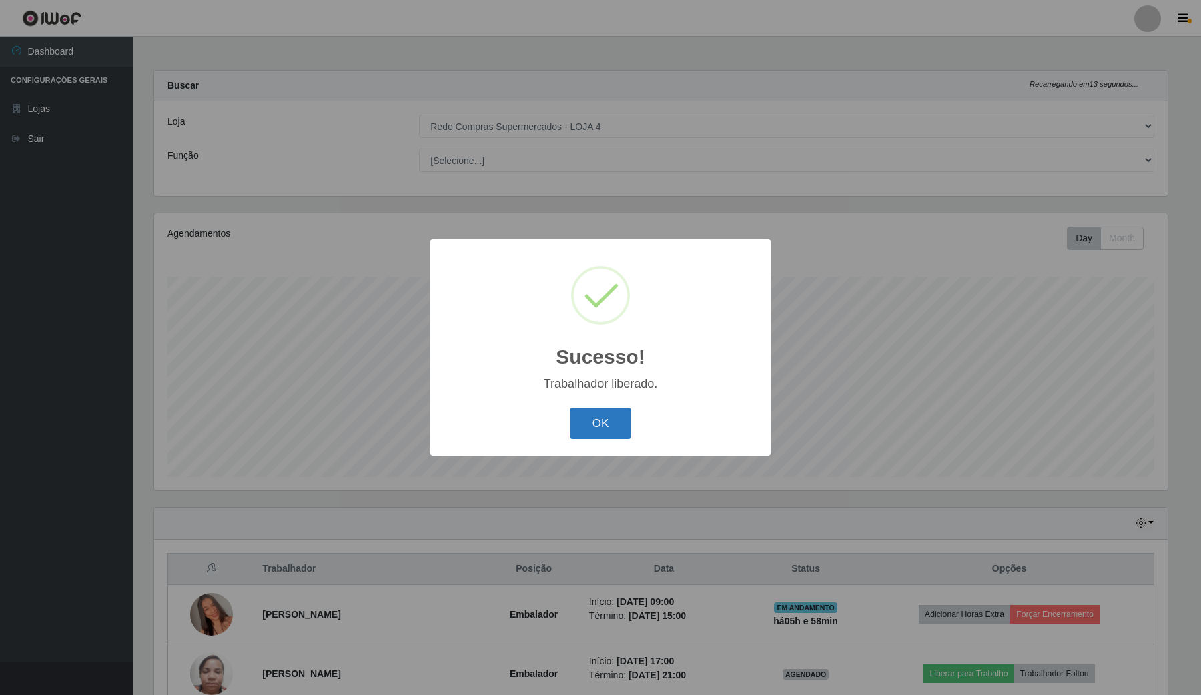
click at [606, 424] on button "OK" at bounding box center [601, 423] width 62 height 31
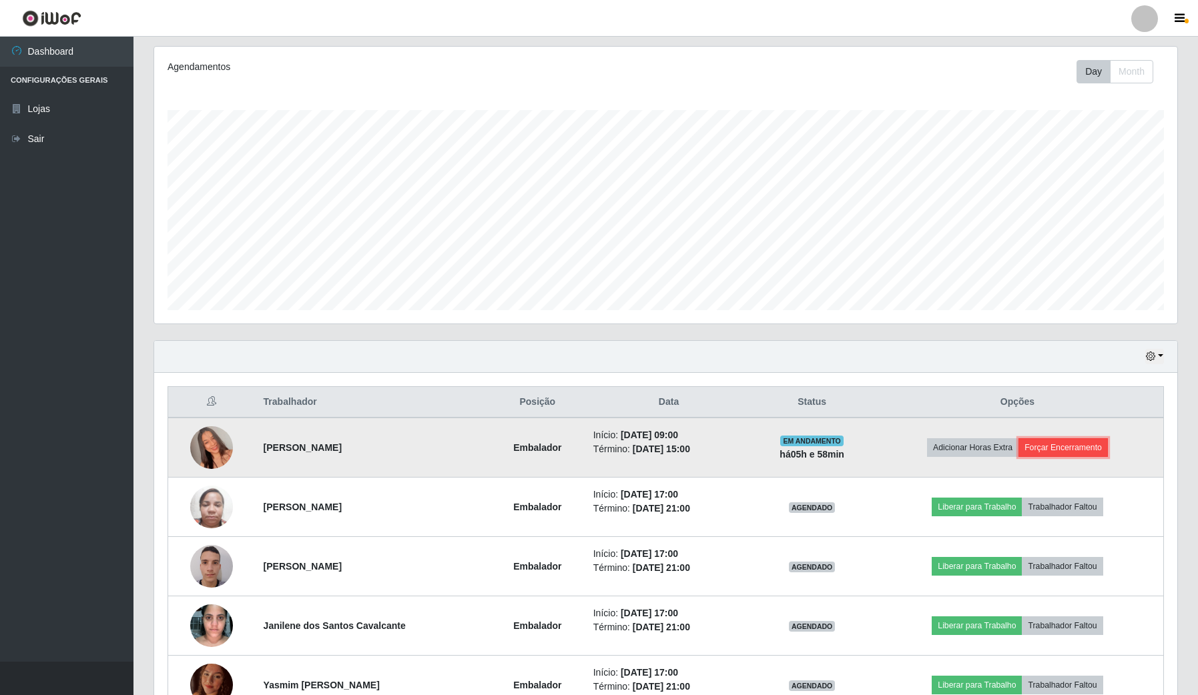
click at [1056, 454] on button "Forçar Encerramento" at bounding box center [1062, 447] width 89 height 19
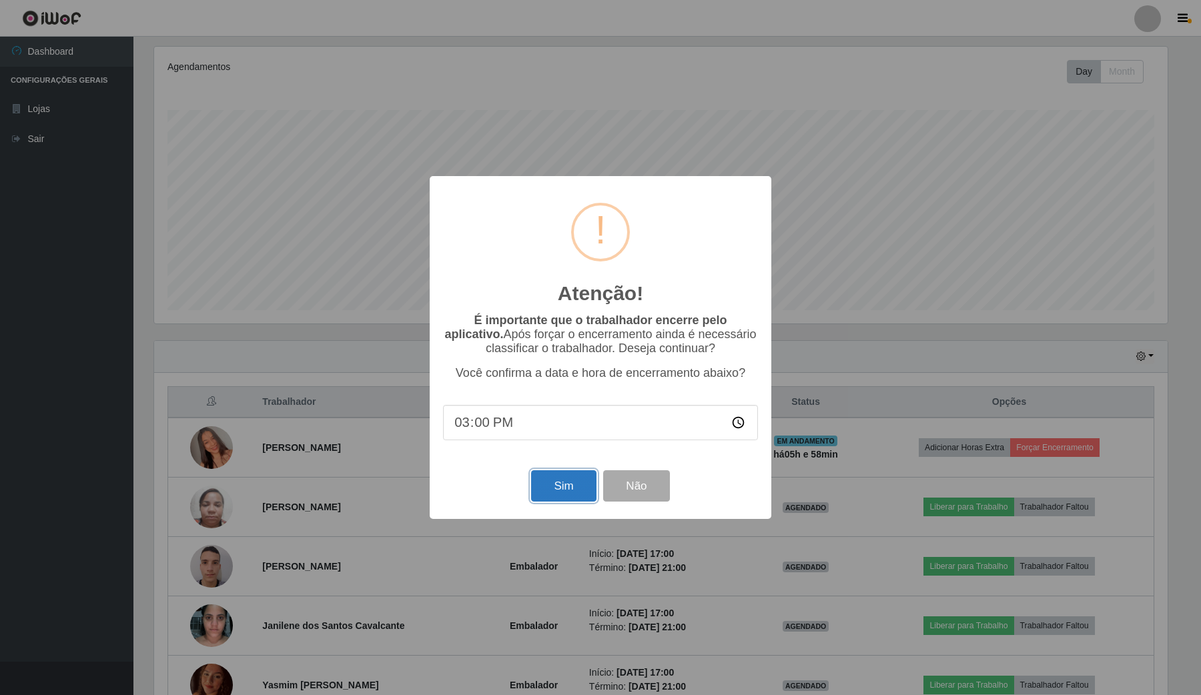
click at [552, 492] on button "Sim" at bounding box center [563, 485] width 65 height 31
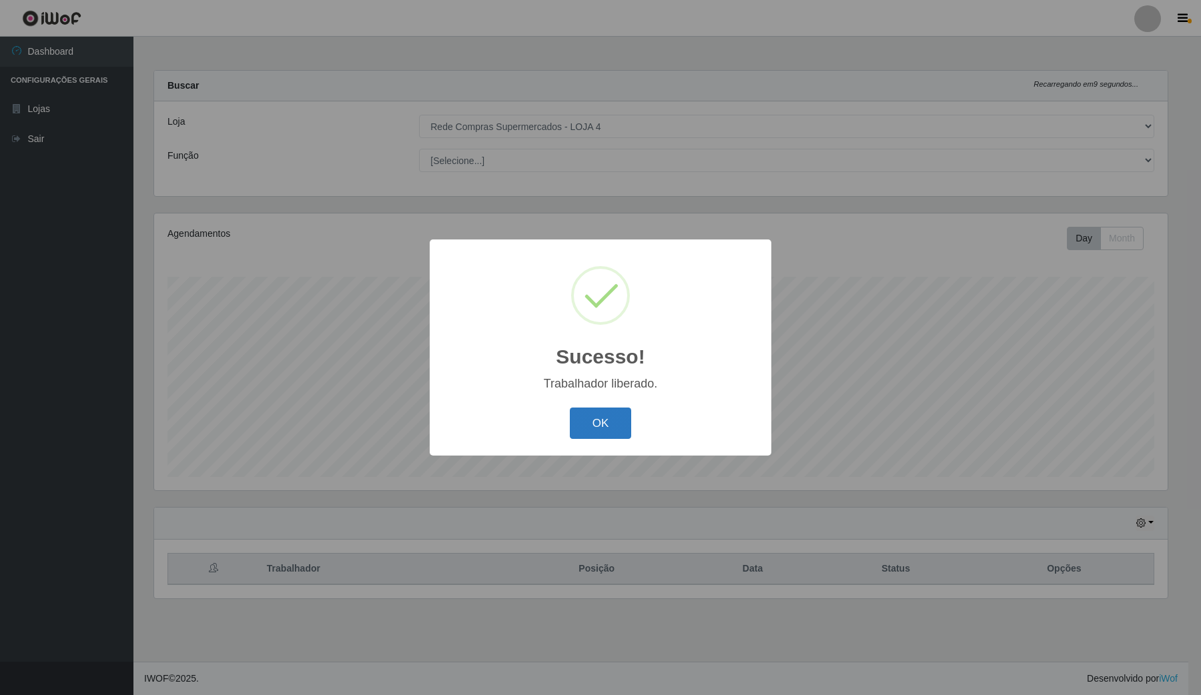
click at [588, 434] on button "OK" at bounding box center [601, 423] width 62 height 31
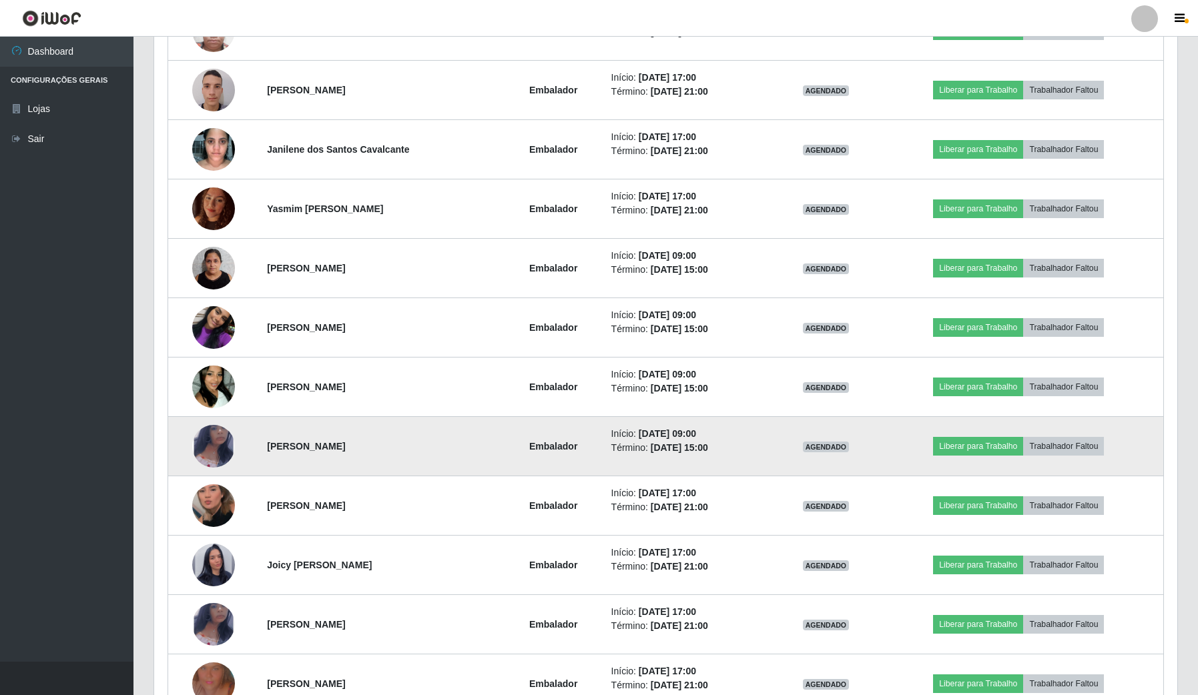
click at [206, 450] on img at bounding box center [213, 446] width 43 height 69
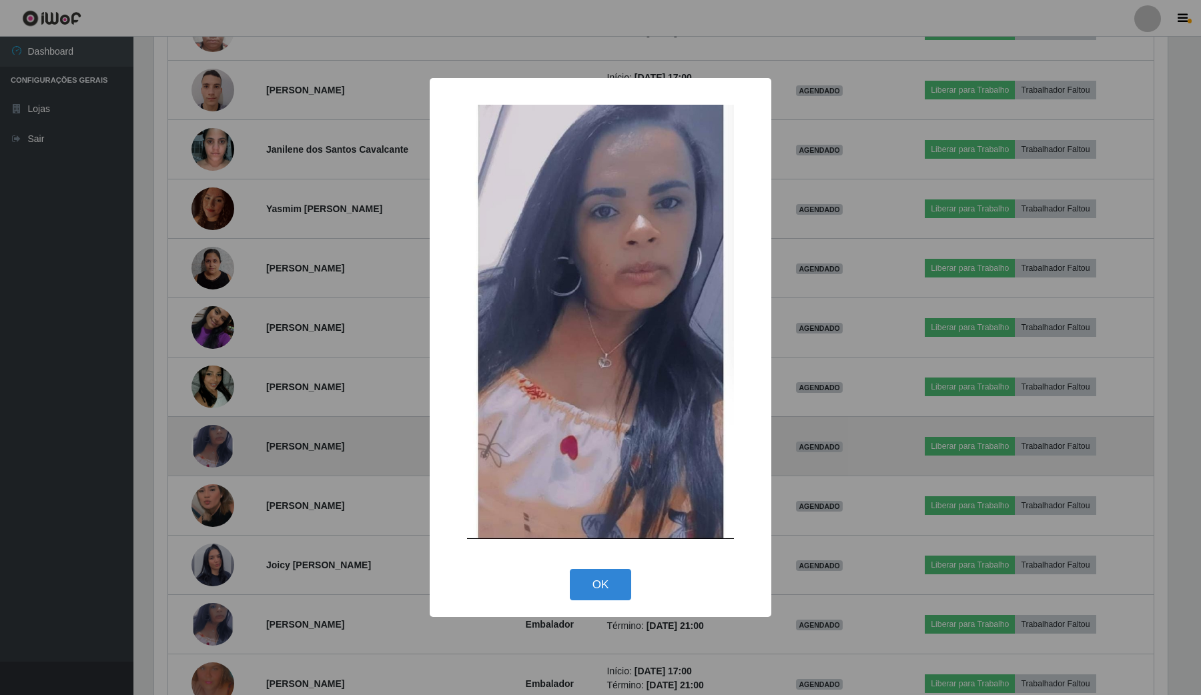
click at [206, 450] on div "× OK Cancel" at bounding box center [600, 347] width 1201 height 695
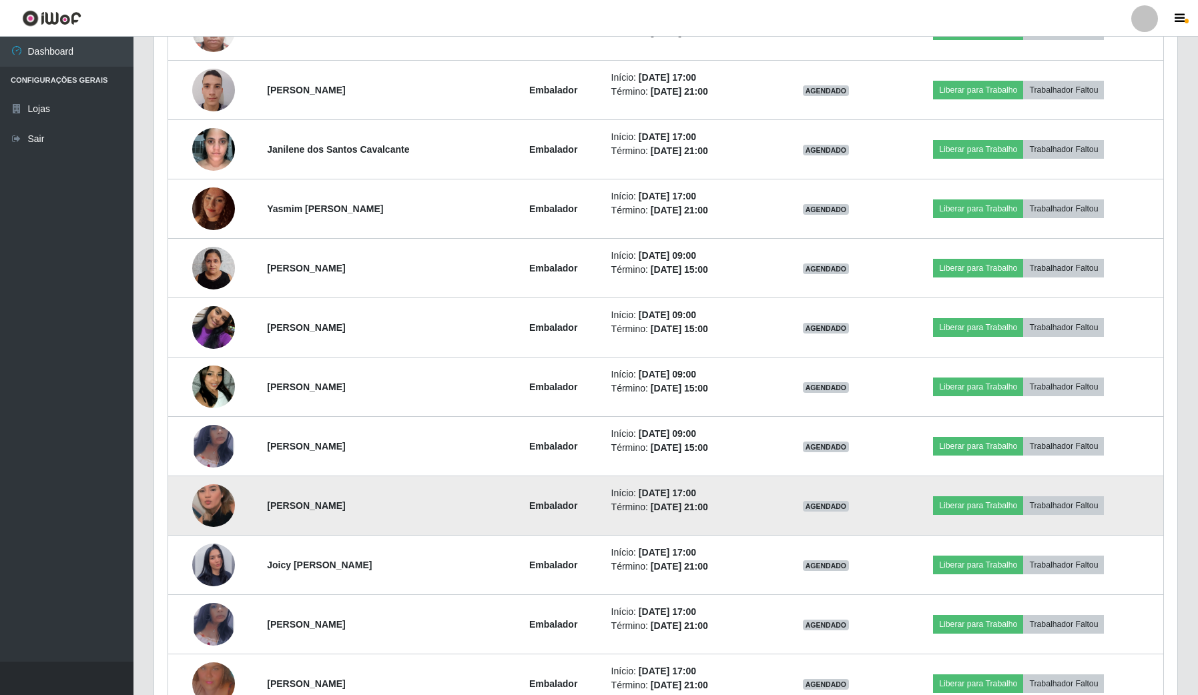
click at [202, 498] on img at bounding box center [213, 506] width 43 height 76
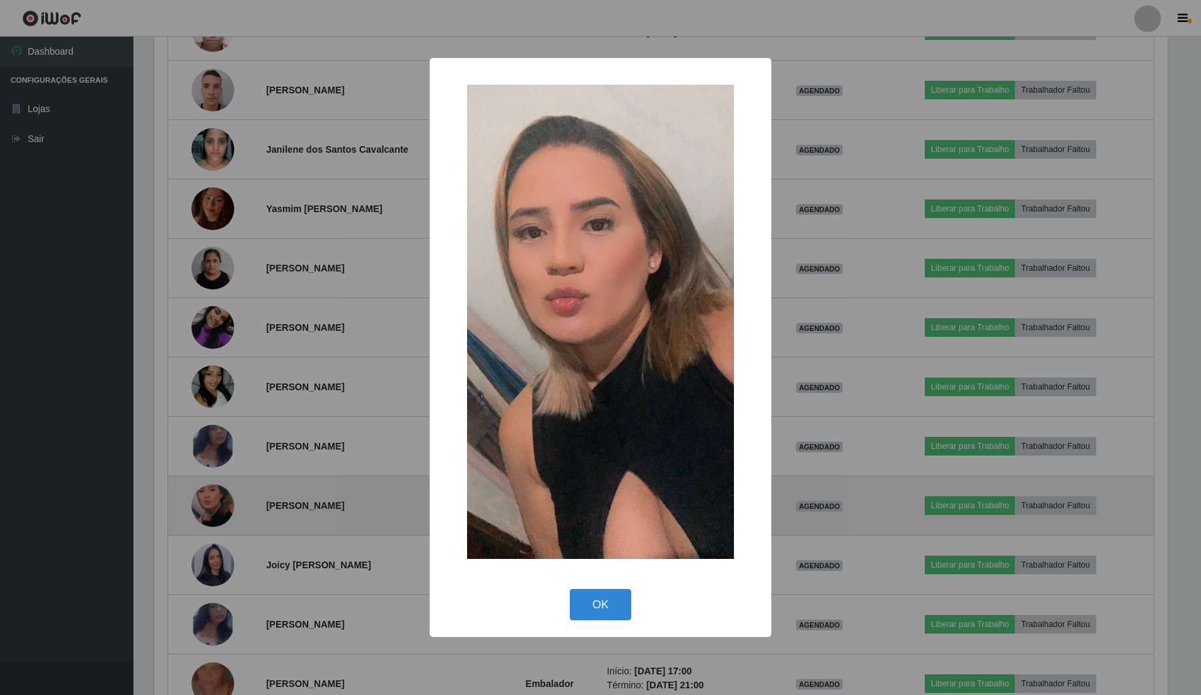
click at [202, 498] on div "× OK Cancel" at bounding box center [600, 347] width 1201 height 695
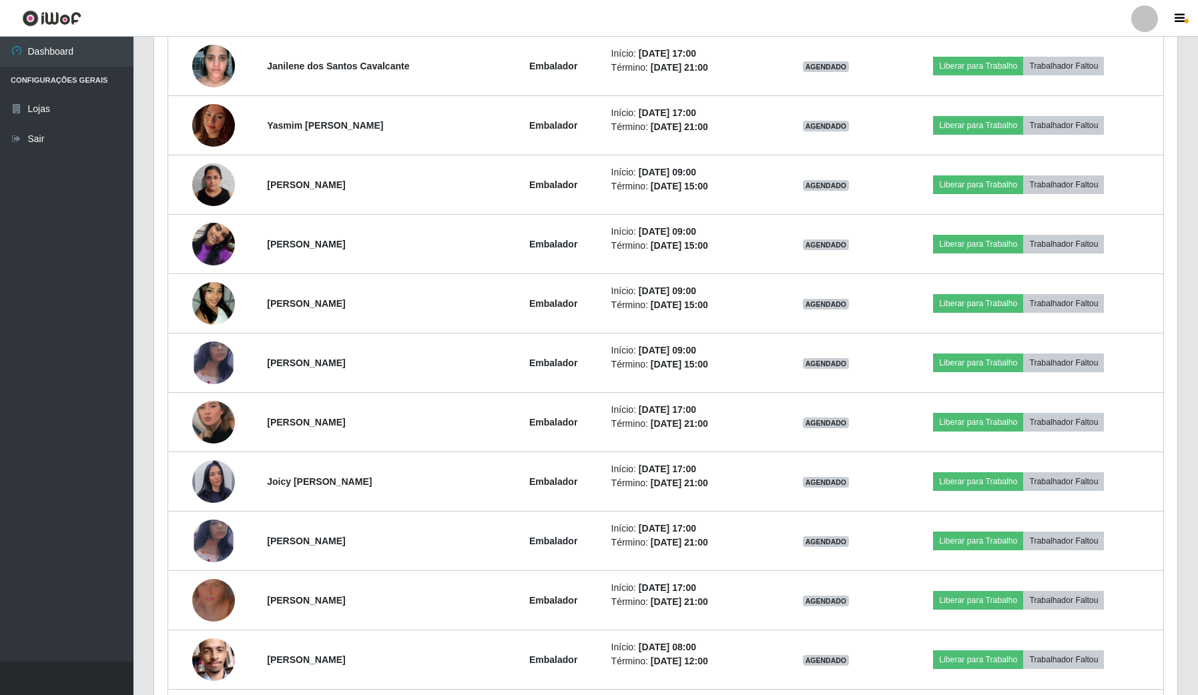
click at [204, 498] on img at bounding box center [213, 482] width 43 height 76
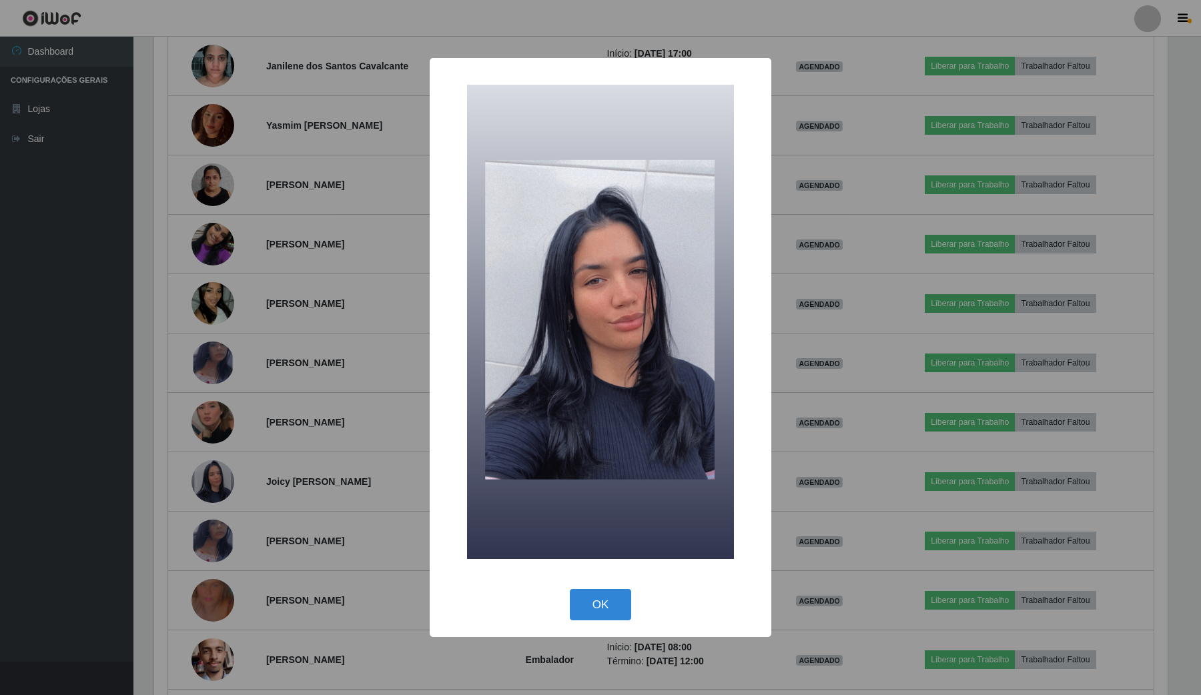
click at [204, 498] on div "× OK Cancel" at bounding box center [600, 347] width 1201 height 695
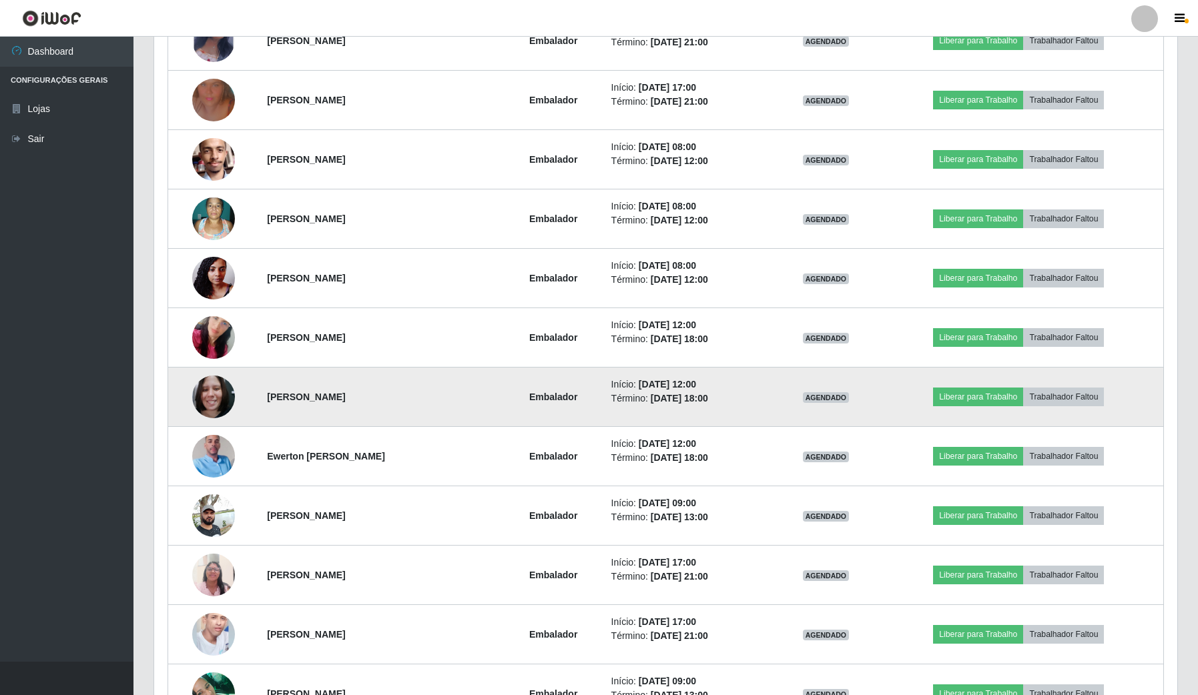
click at [206, 411] on img at bounding box center [213, 396] width 43 height 57
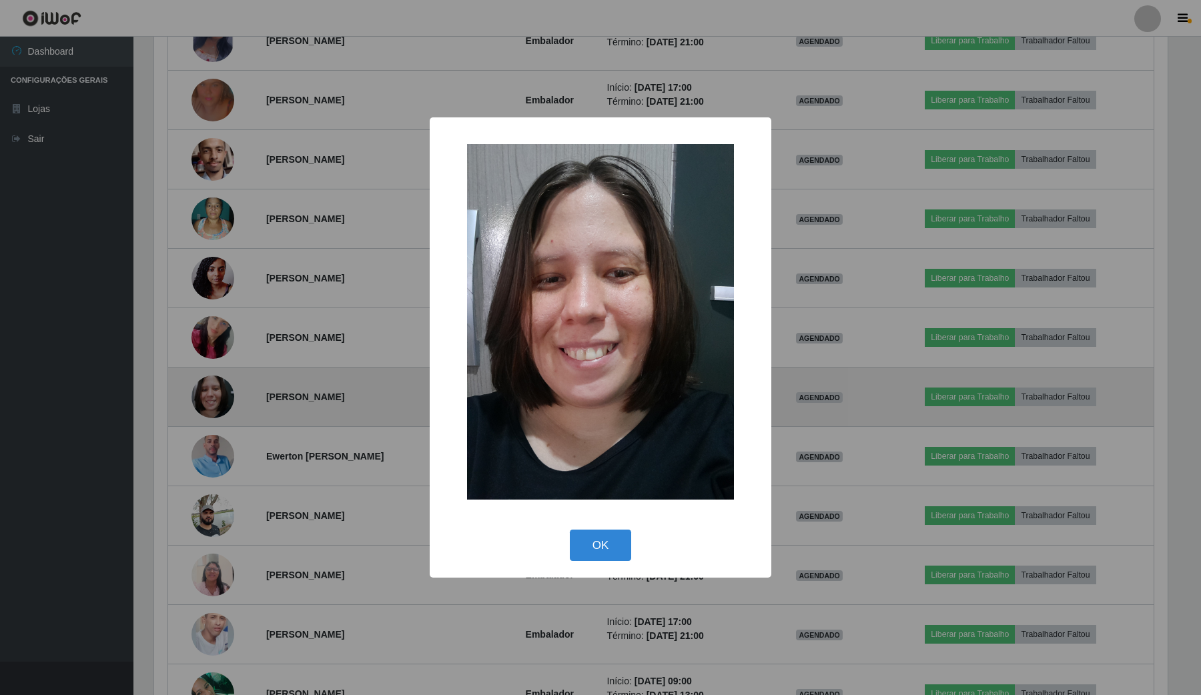
click at [206, 411] on div "× OK Cancel" at bounding box center [600, 347] width 1201 height 695
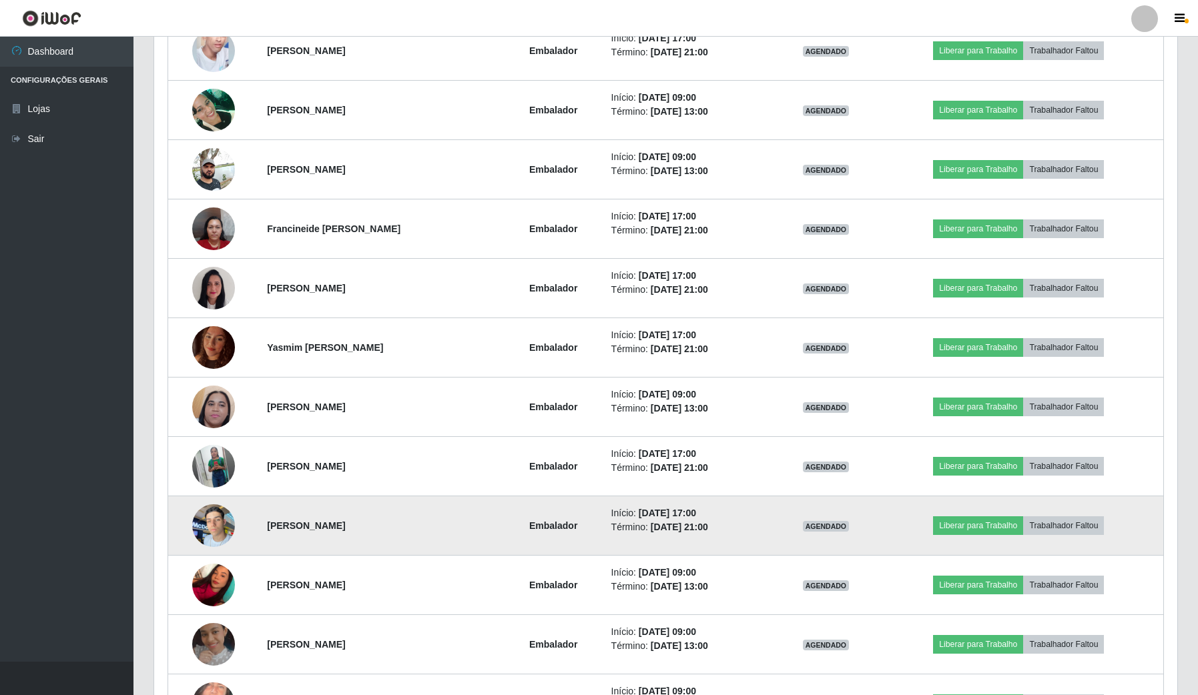
click at [219, 549] on img at bounding box center [213, 525] width 43 height 57
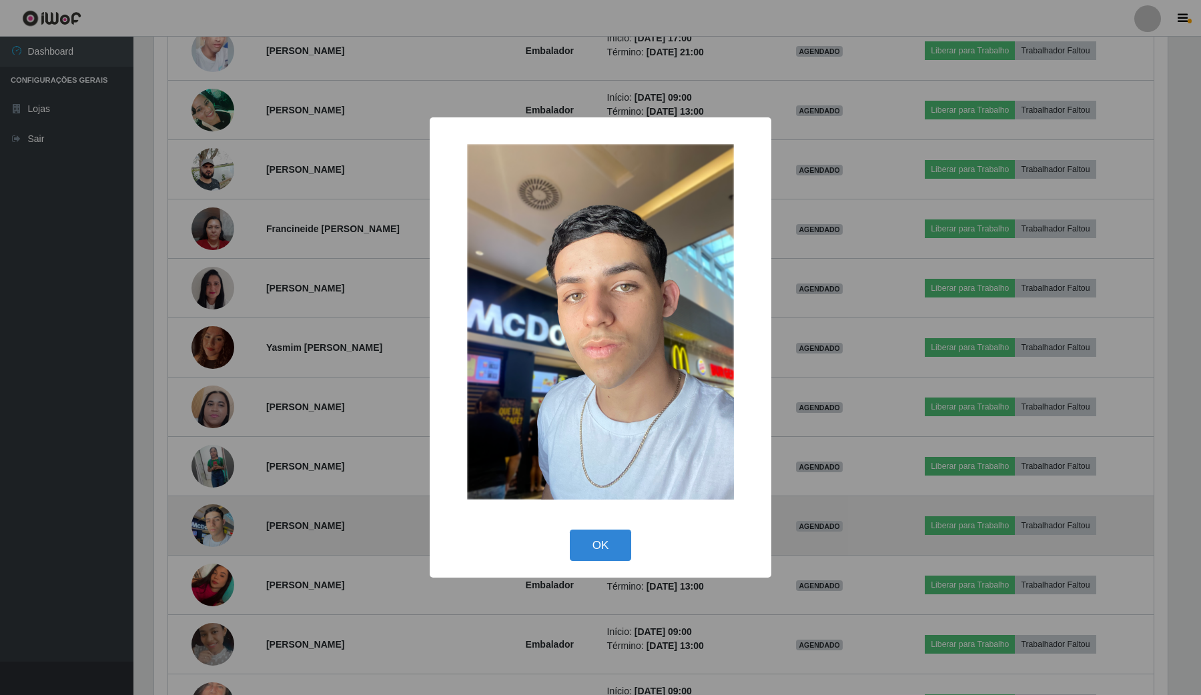
click at [219, 549] on div "× OK Cancel" at bounding box center [600, 347] width 1201 height 695
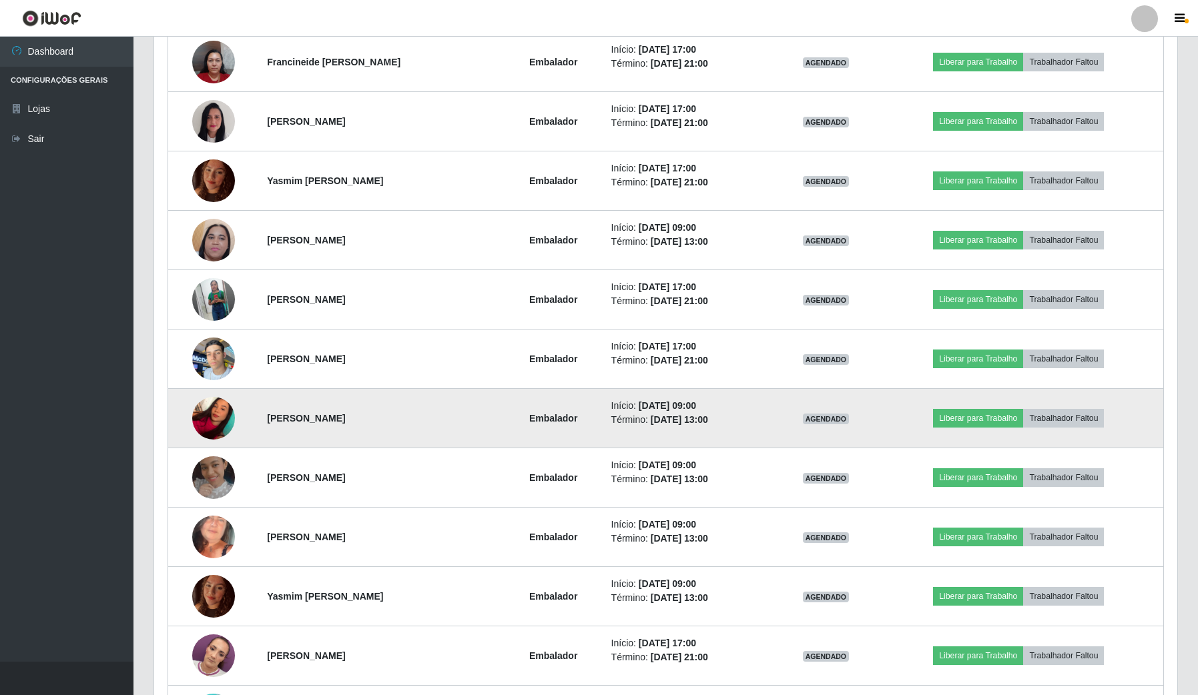
click at [206, 424] on img at bounding box center [213, 418] width 43 height 57
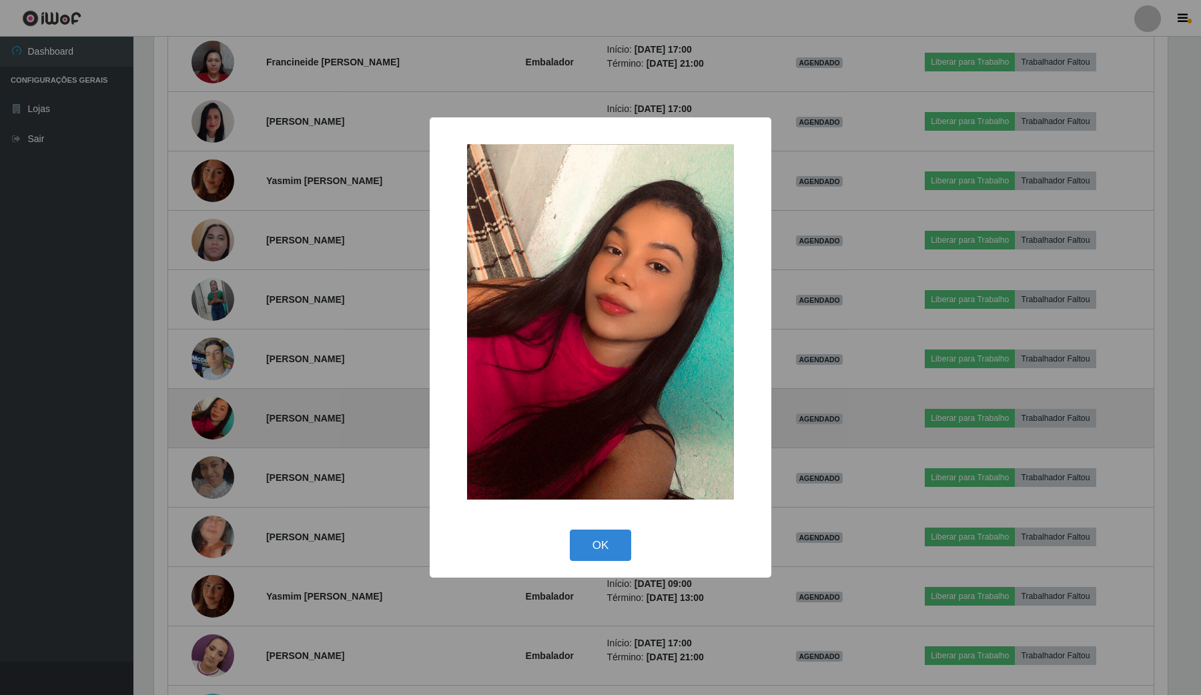
click at [206, 424] on div "× OK Cancel" at bounding box center [600, 347] width 1201 height 695
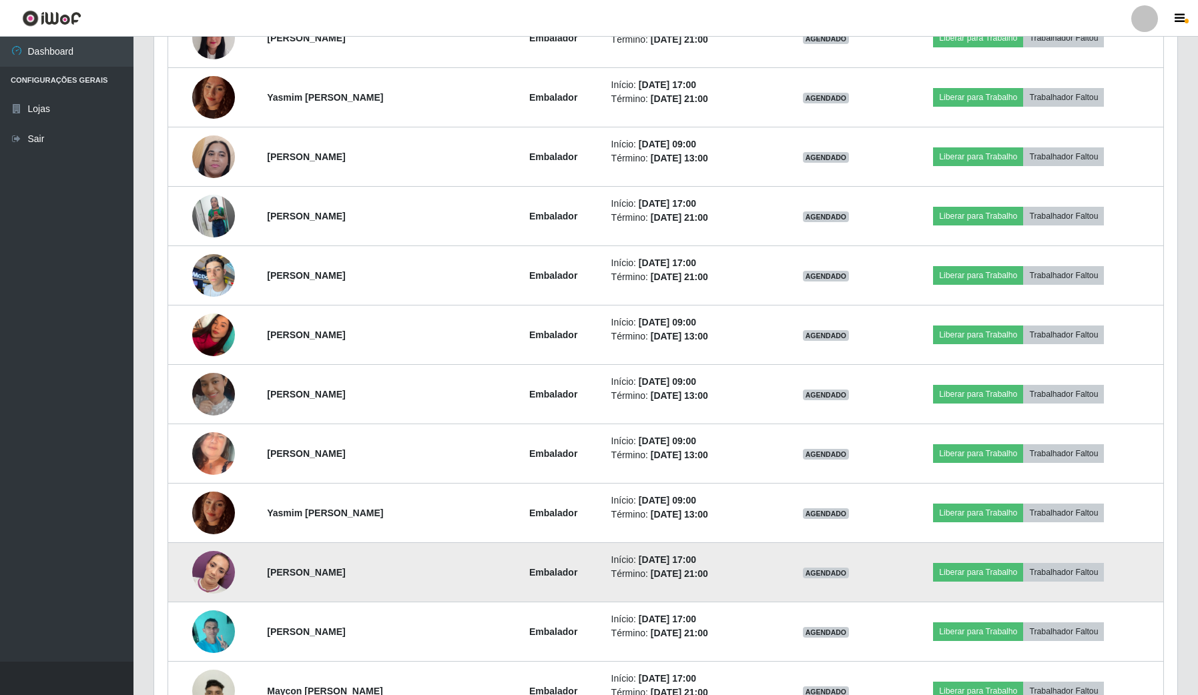
click at [205, 578] on img at bounding box center [213, 572] width 43 height 57
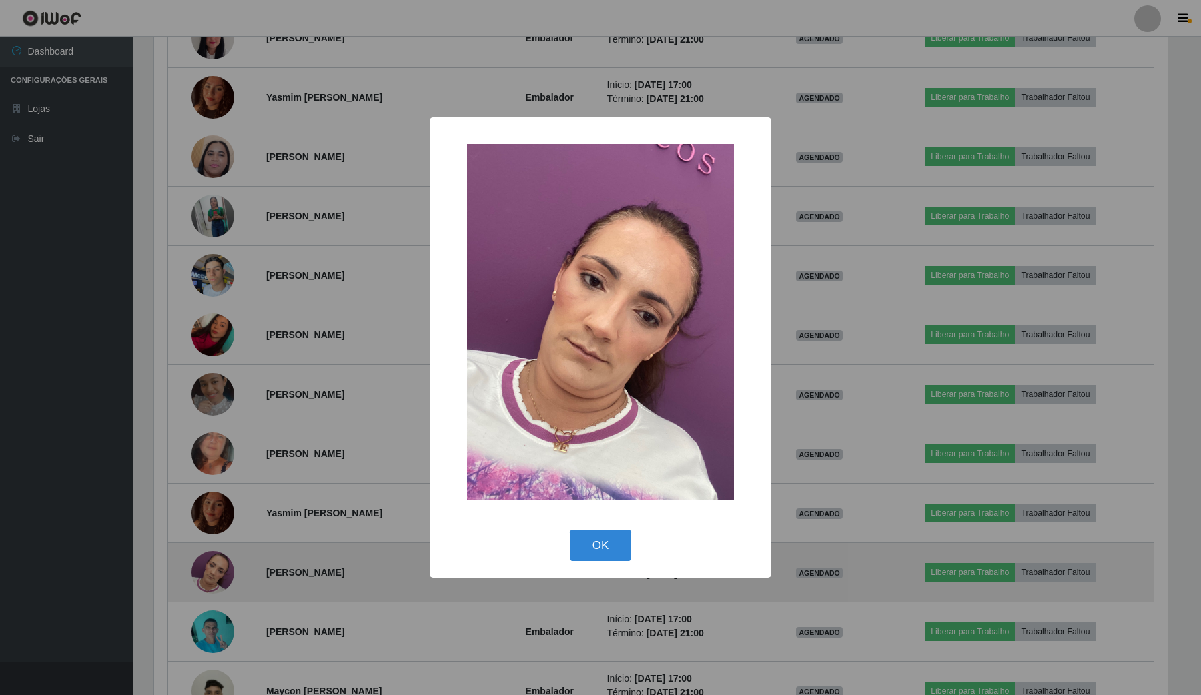
click at [205, 578] on div "× OK Cancel" at bounding box center [600, 347] width 1201 height 695
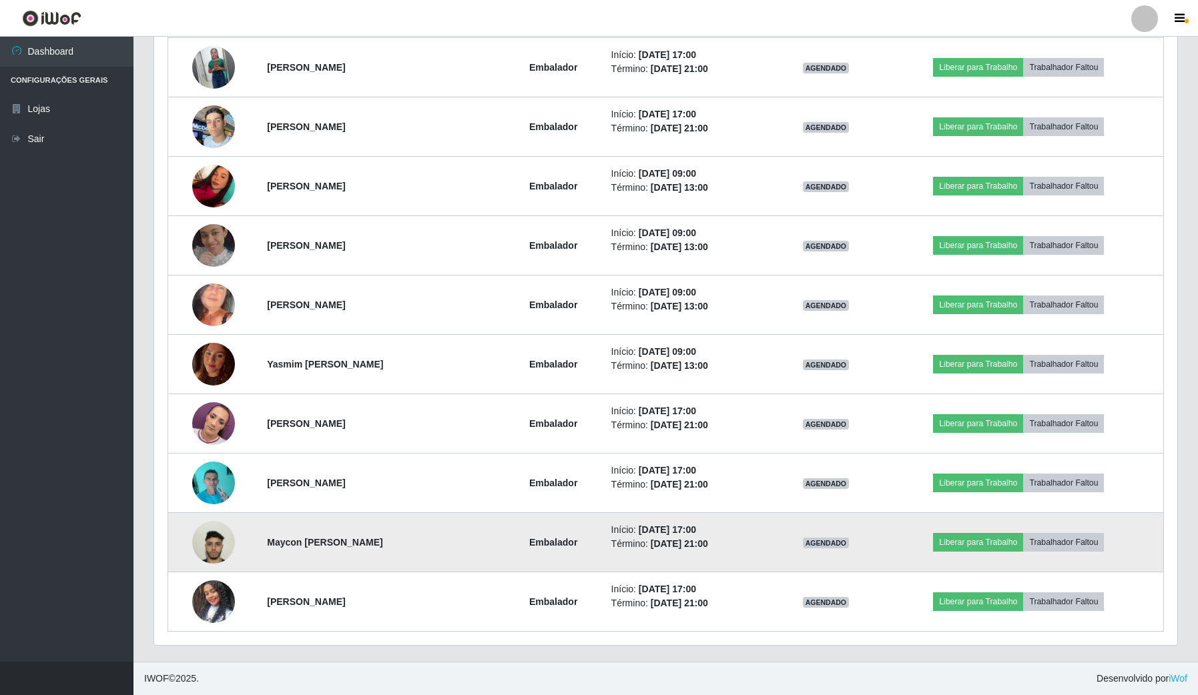
click at [200, 544] on img at bounding box center [213, 542] width 43 height 76
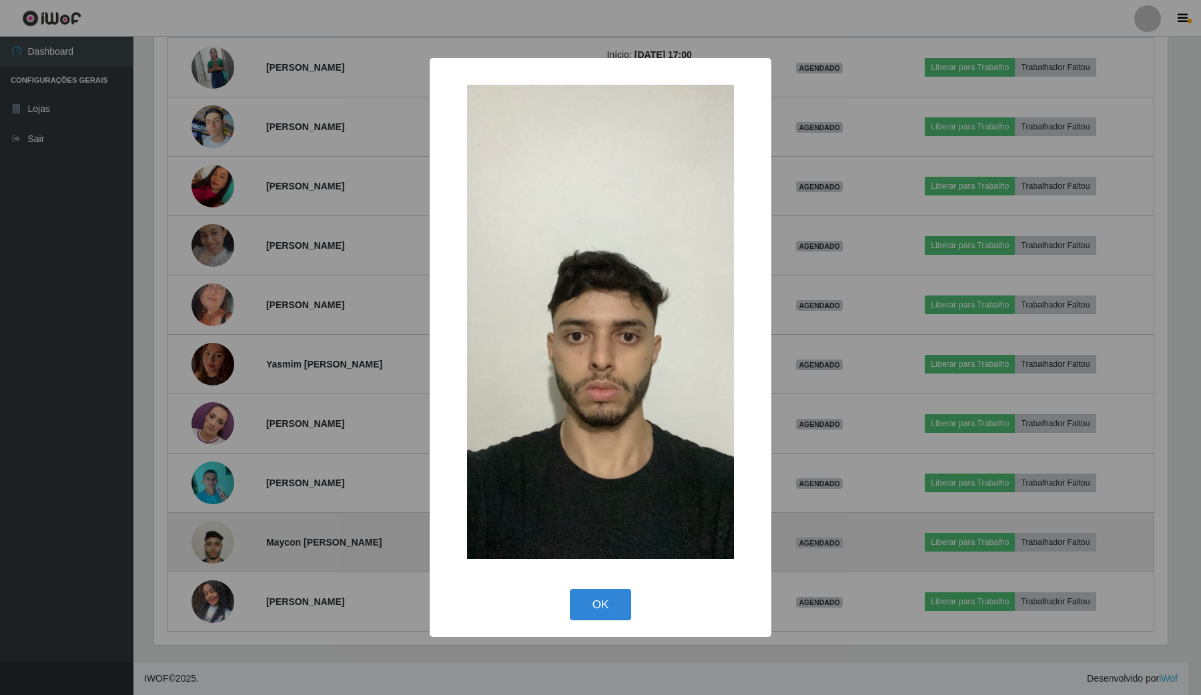
click at [200, 544] on div "× OK Cancel" at bounding box center [600, 347] width 1201 height 695
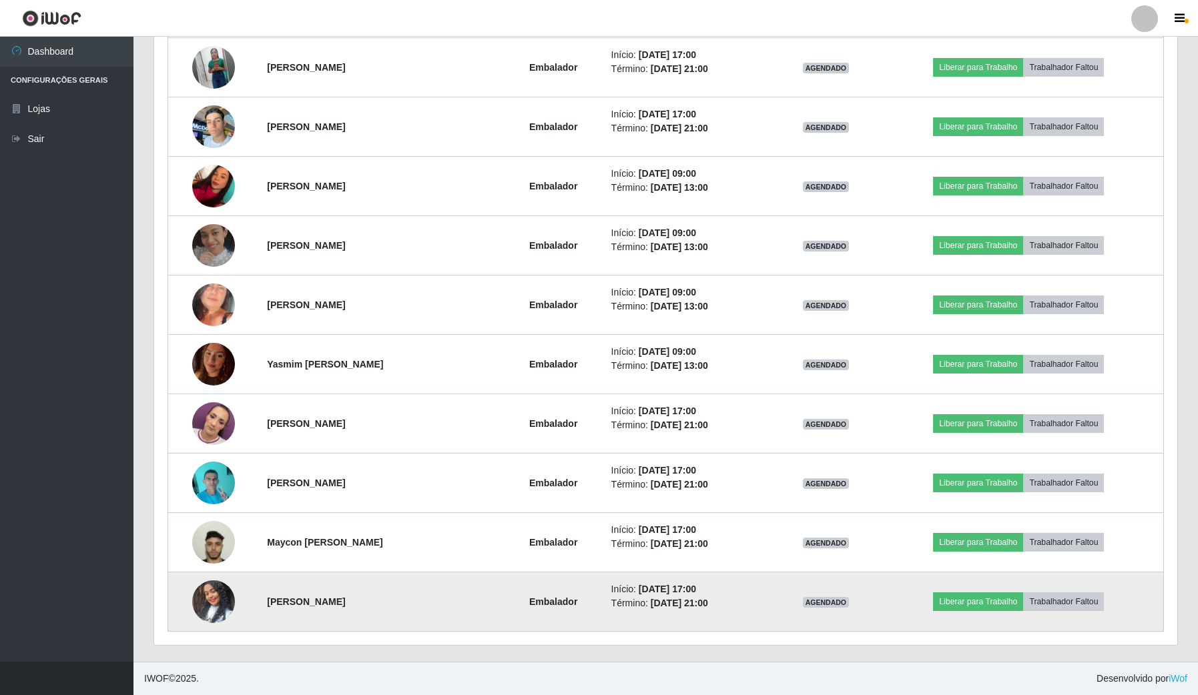
click at [209, 597] on img at bounding box center [213, 602] width 43 height 76
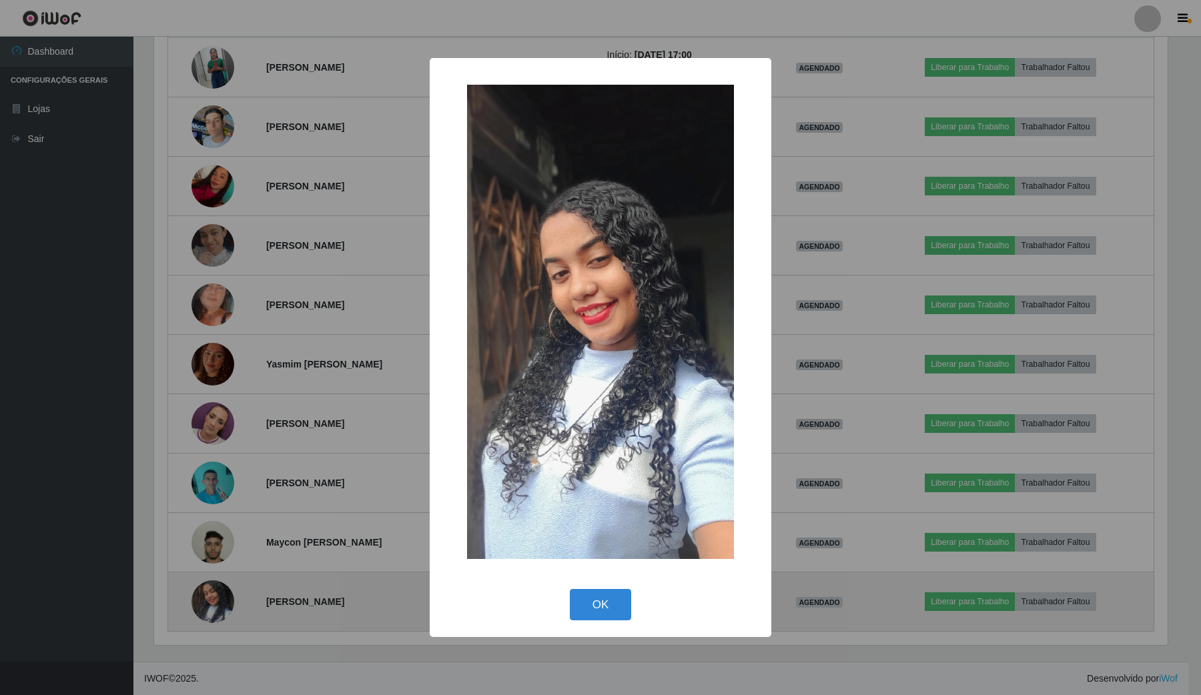
click at [209, 597] on div "× OK Cancel" at bounding box center [600, 347] width 1201 height 695
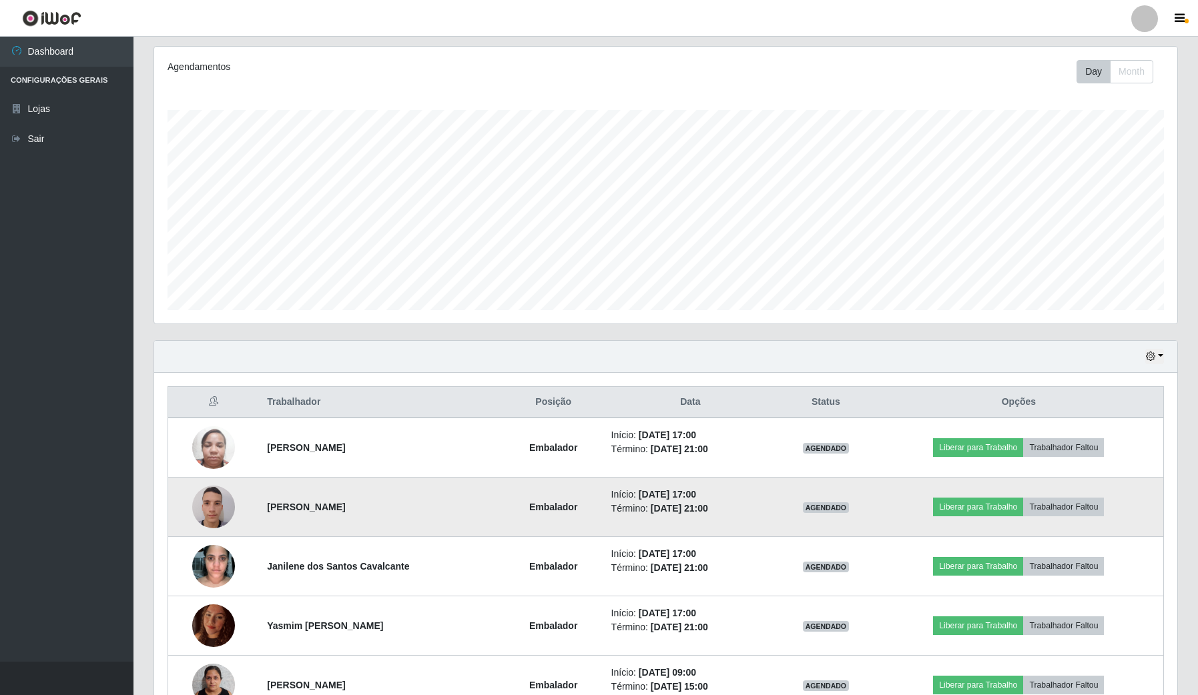
click at [210, 498] on img at bounding box center [213, 506] width 43 height 57
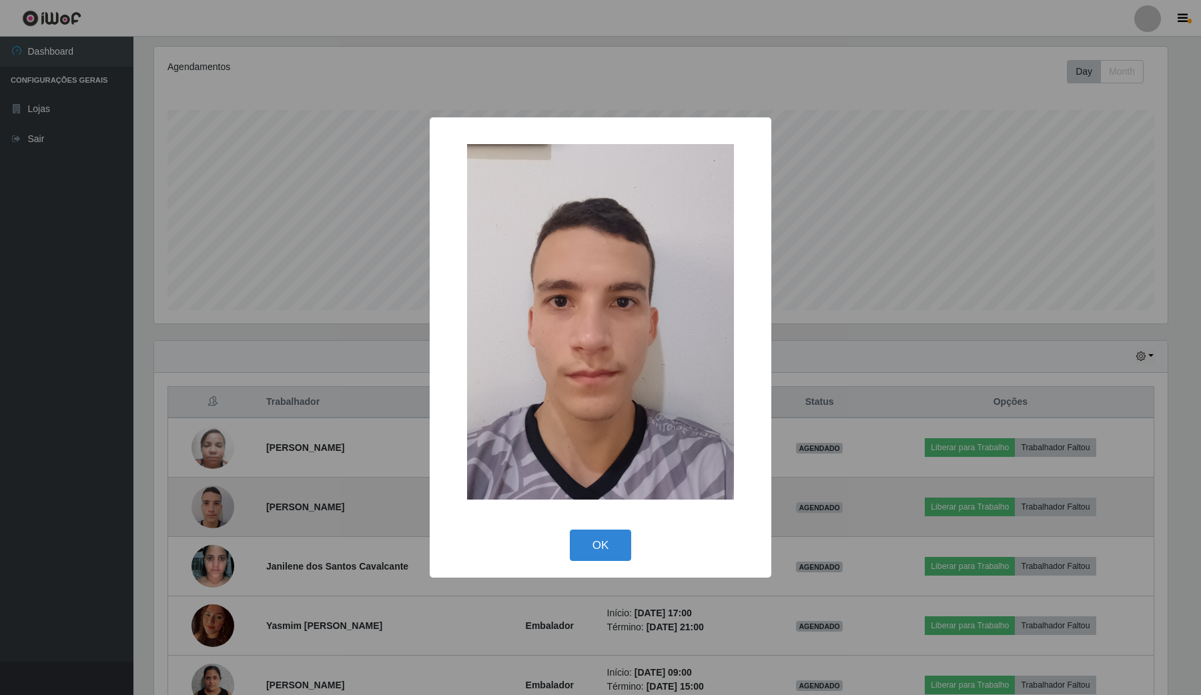
click at [210, 498] on div "× OK Cancel" at bounding box center [600, 347] width 1201 height 695
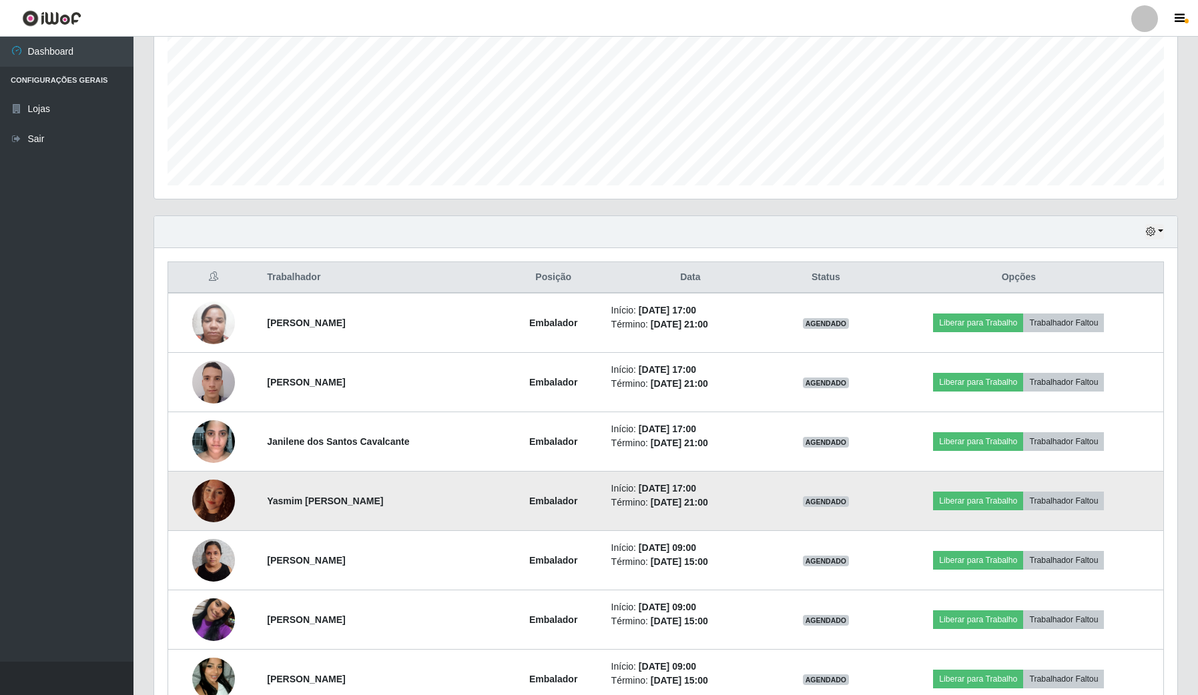
scroll to position [250, 0]
